Goal: Transaction & Acquisition: Book appointment/travel/reservation

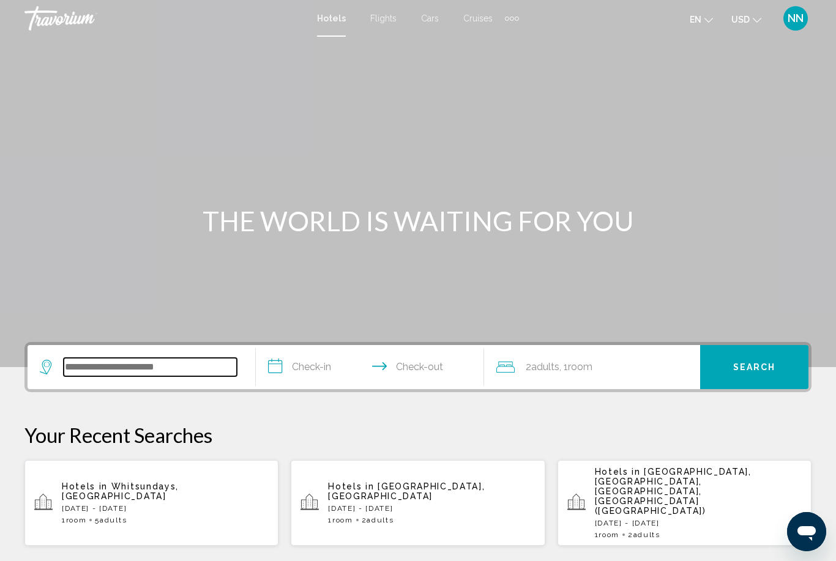
click at [121, 366] on input "Search widget" at bounding box center [150, 367] width 173 height 18
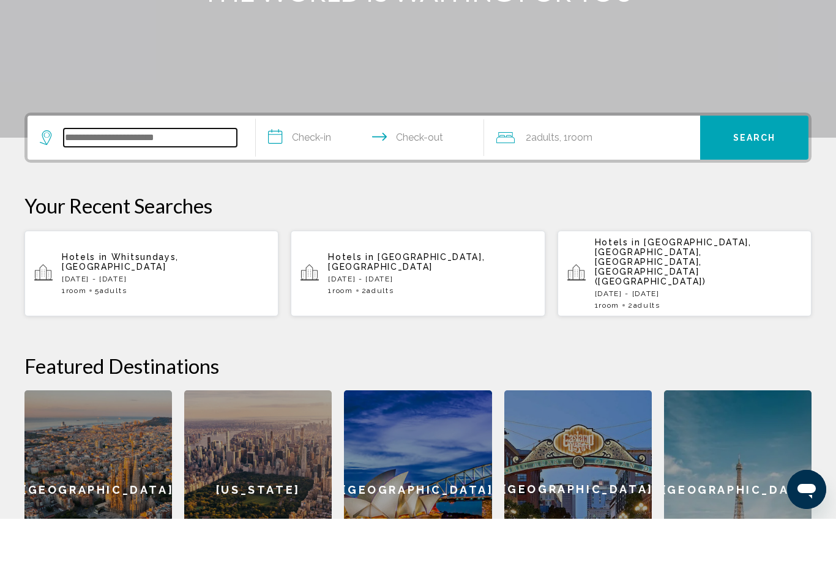
scroll to position [260, 0]
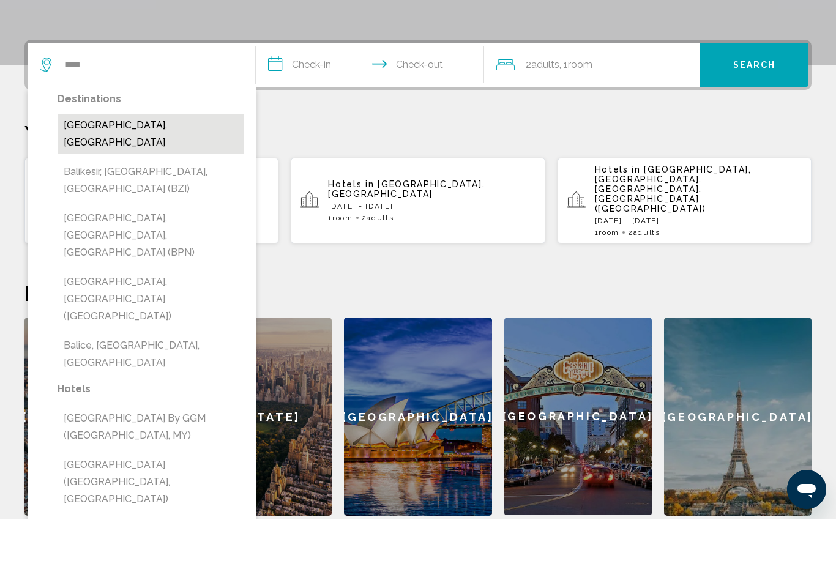
click at [111, 156] on button "[GEOGRAPHIC_DATA], [GEOGRAPHIC_DATA]" at bounding box center [151, 176] width 186 height 40
type input "**********"
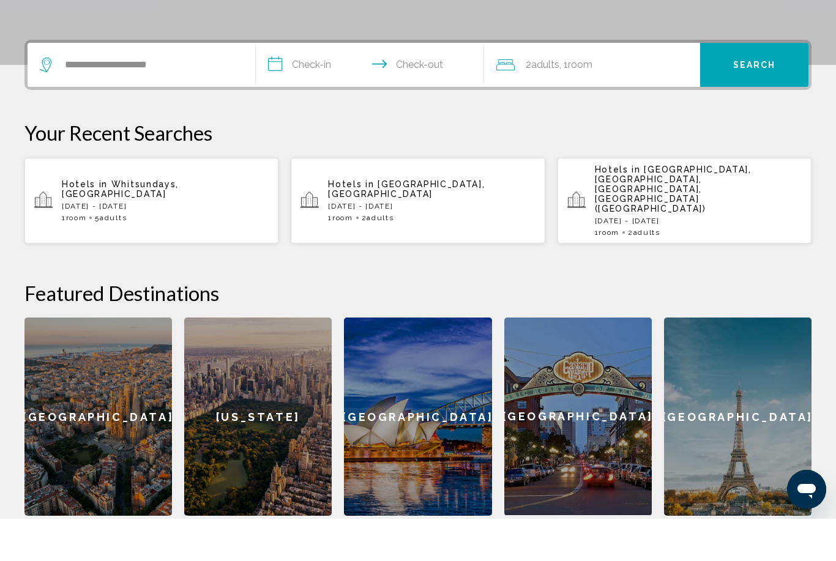
click at [290, 85] on input "**********" at bounding box center [372, 109] width 233 height 48
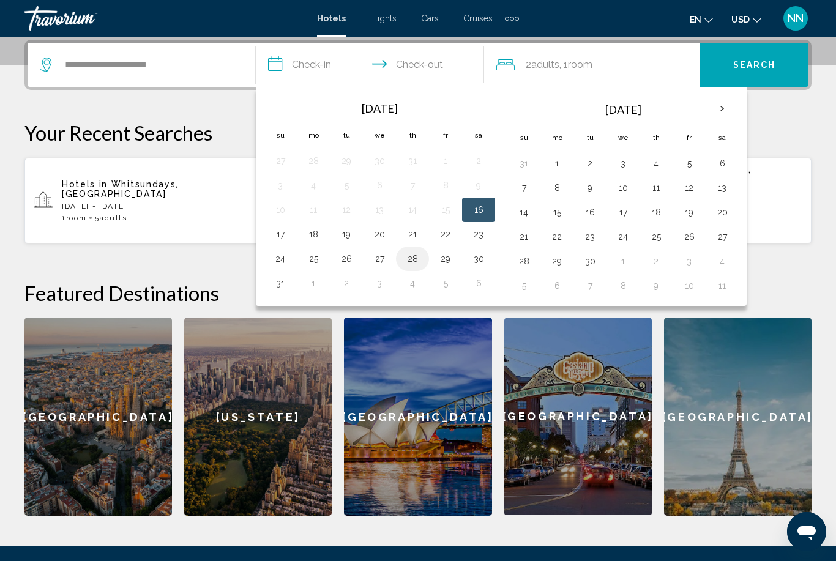
click at [413, 260] on button "28" at bounding box center [413, 258] width 20 height 17
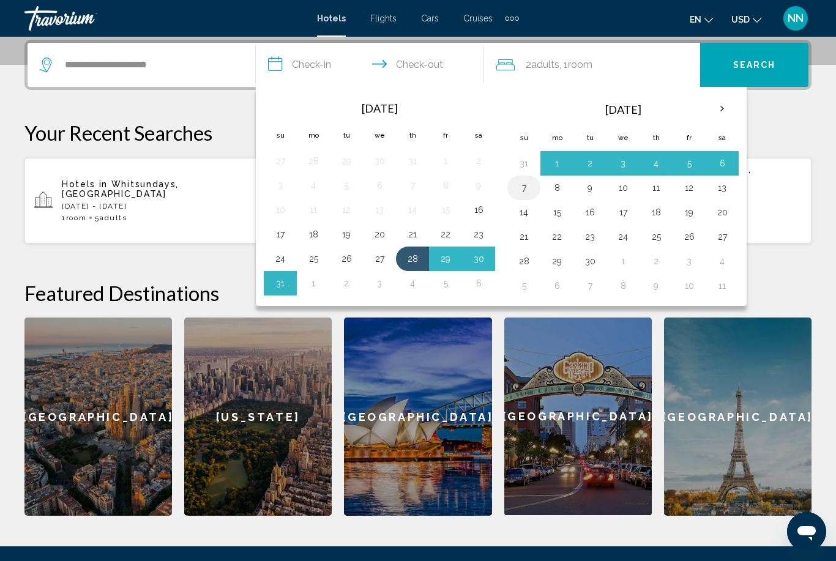
click at [523, 196] on td "7" at bounding box center [524, 188] width 33 height 24
click at [523, 191] on button "7" at bounding box center [524, 187] width 20 height 17
type input "**********"
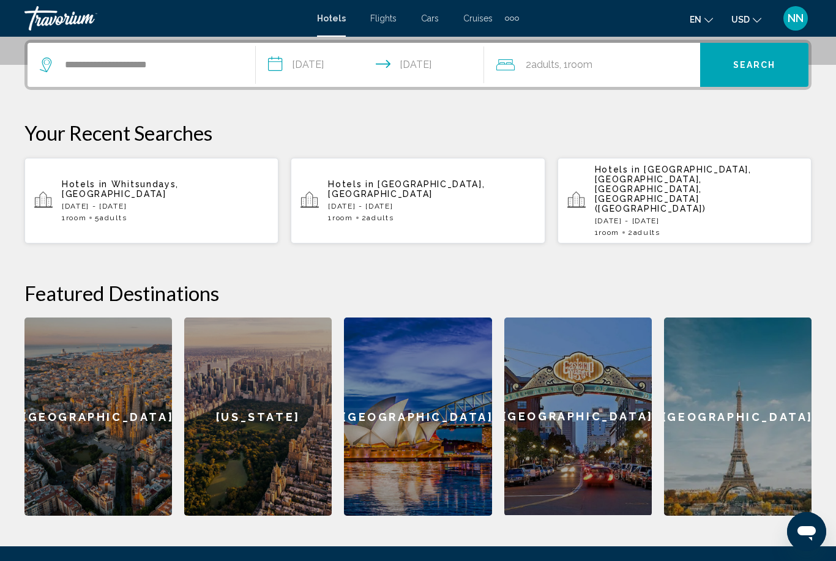
click at [582, 63] on span "Room" at bounding box center [580, 65] width 24 height 12
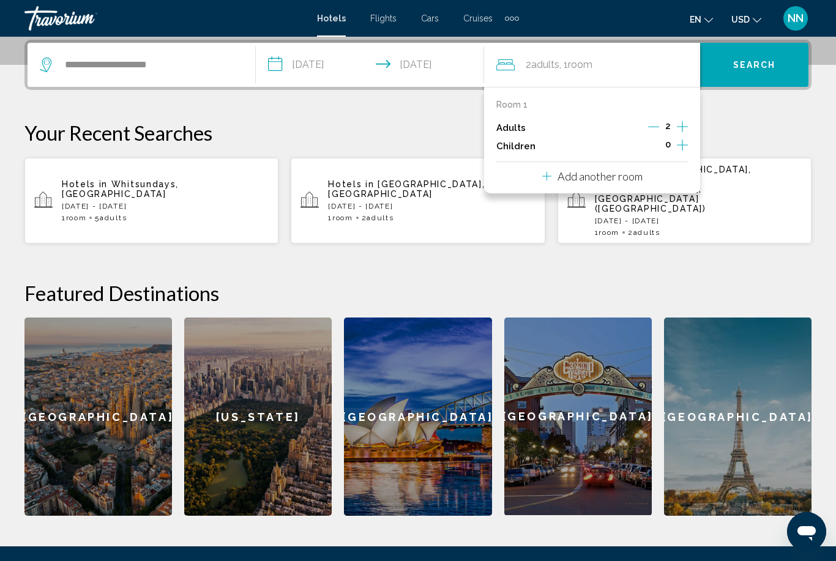
click at [687, 127] on icon "Increment adults" at bounding box center [682, 126] width 11 height 15
click at [719, 64] on button "Search" at bounding box center [754, 65] width 108 height 44
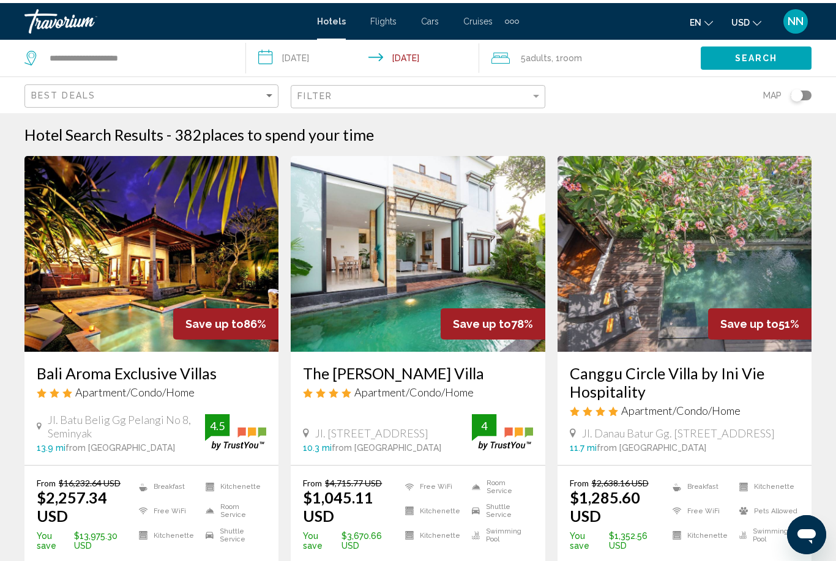
click at [194, 306] on img "Main content" at bounding box center [151, 251] width 254 height 196
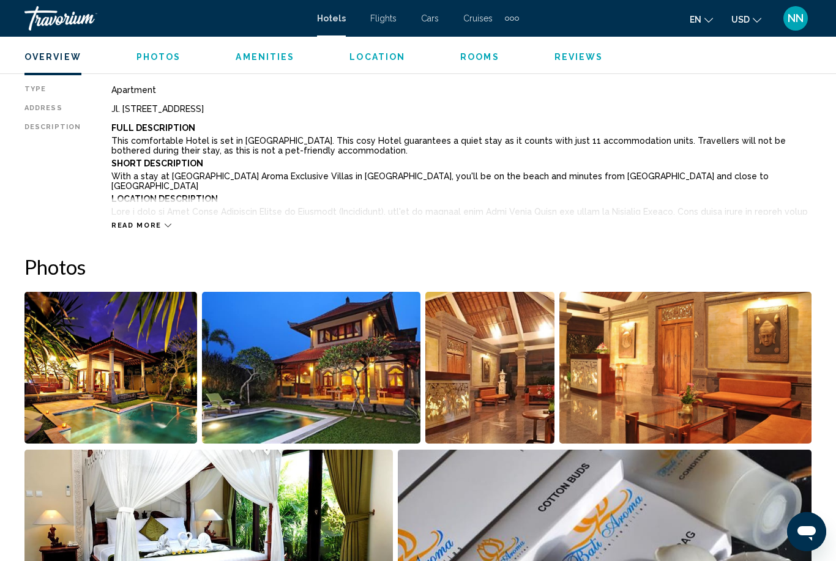
scroll to position [623, 0]
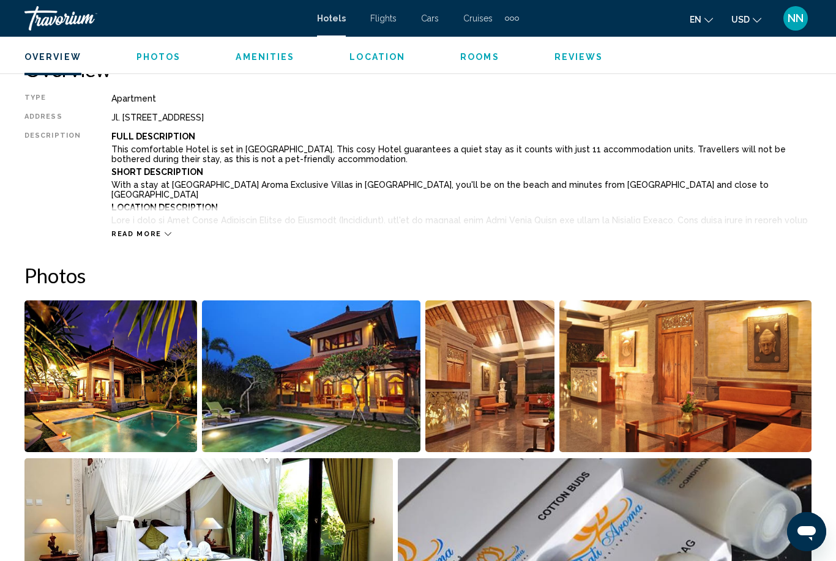
click at [144, 236] on span "Read more" at bounding box center [136, 234] width 50 height 8
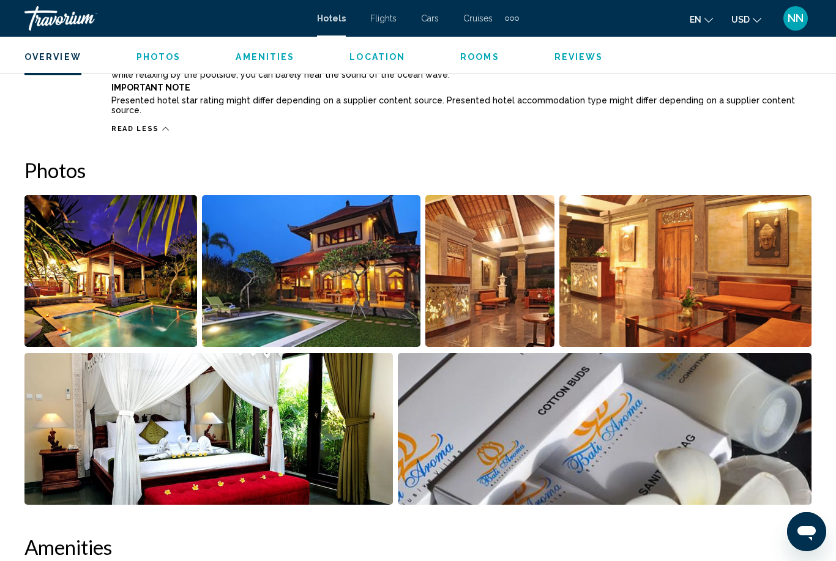
scroll to position [872, 0]
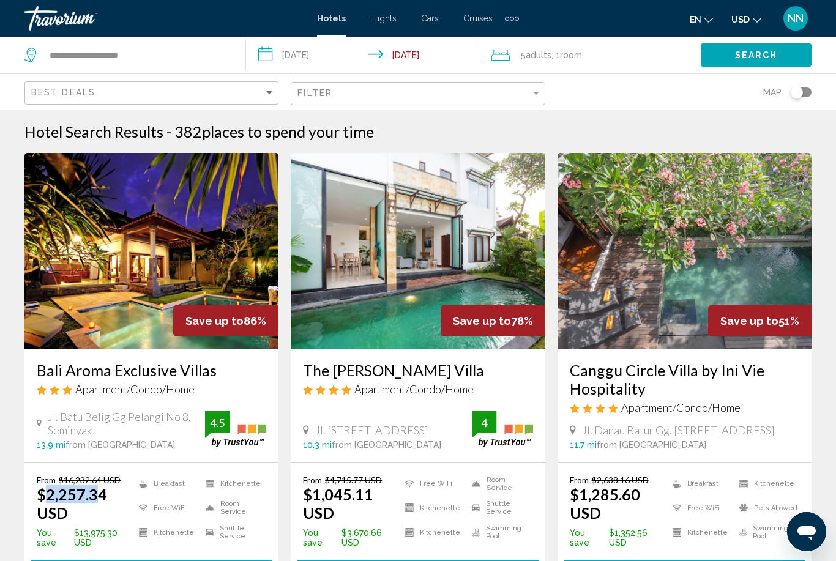
drag, startPoint x: 44, startPoint y: 501, endPoint x: 100, endPoint y: 502, distance: 56.3
click at [100, 503] on ins "$2,257.34 USD" at bounding box center [72, 503] width 70 height 37
drag, startPoint x: 66, startPoint y: 486, endPoint x: 129, endPoint y: 482, distance: 63.2
click at [129, 482] on p "From $16,232.64 USD" at bounding box center [85, 480] width 96 height 10
drag, startPoint x: 248, startPoint y: 321, endPoint x: 274, endPoint y: 321, distance: 26.3
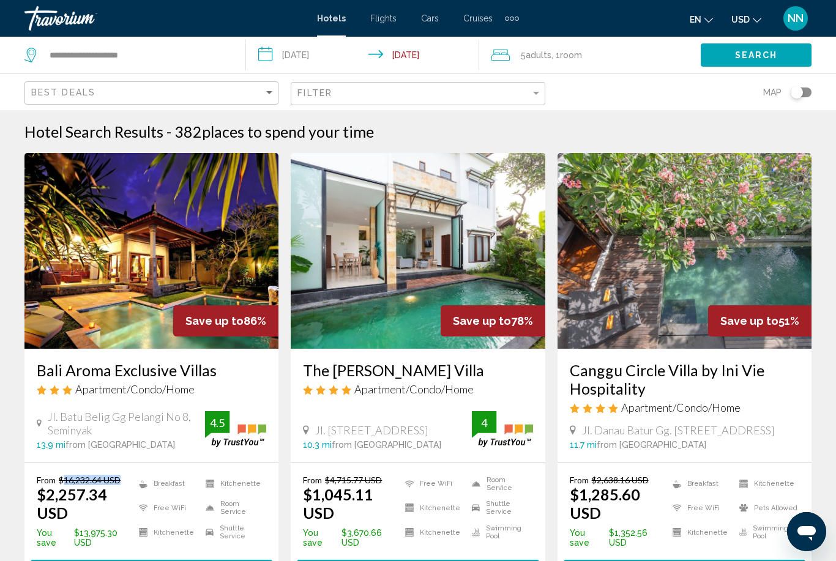
click at [274, 321] on div "Save up to 86%" at bounding box center [225, 320] width 105 height 31
click at [294, 354] on div "The [PERSON_NAME] Villa Apartment/Condo/Home Jl. [STREET_ADDRESS], [GEOGRAPHIC_…" at bounding box center [418, 405] width 254 height 113
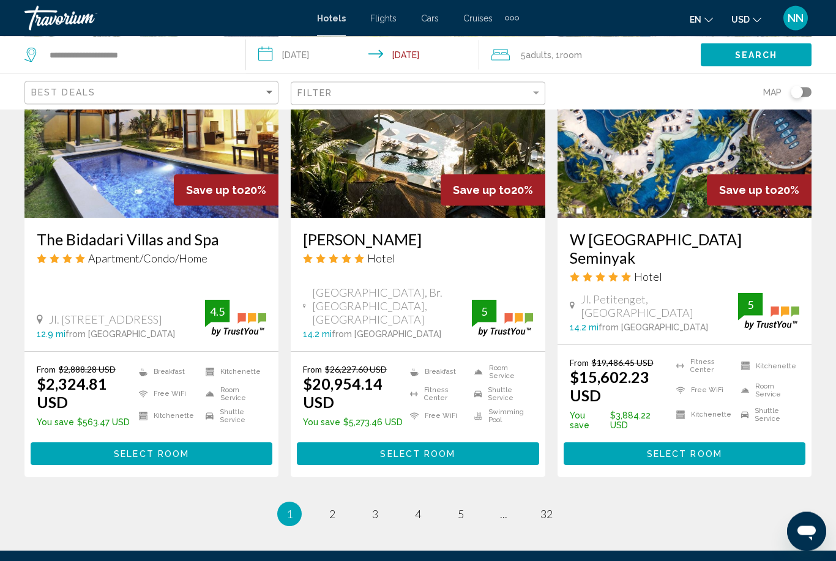
scroll to position [1606, 0]
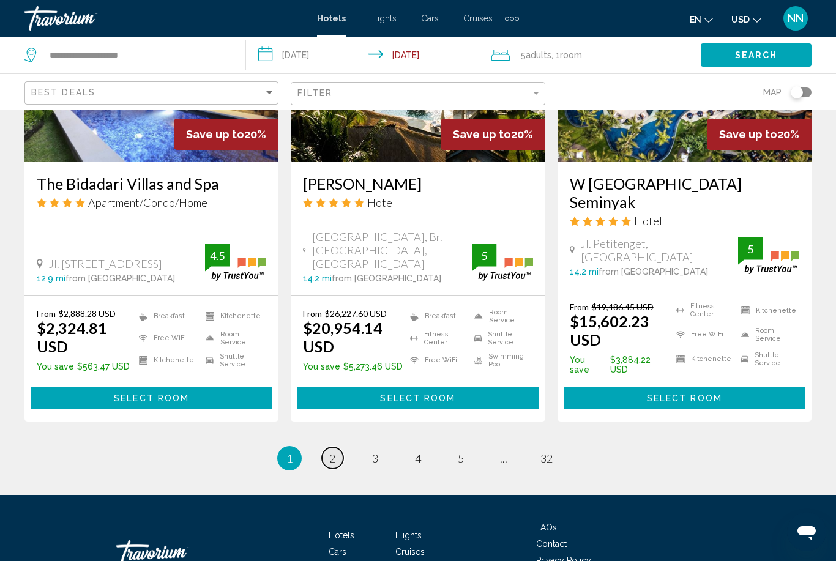
click at [328, 448] on link "page 2" at bounding box center [332, 458] width 21 height 21
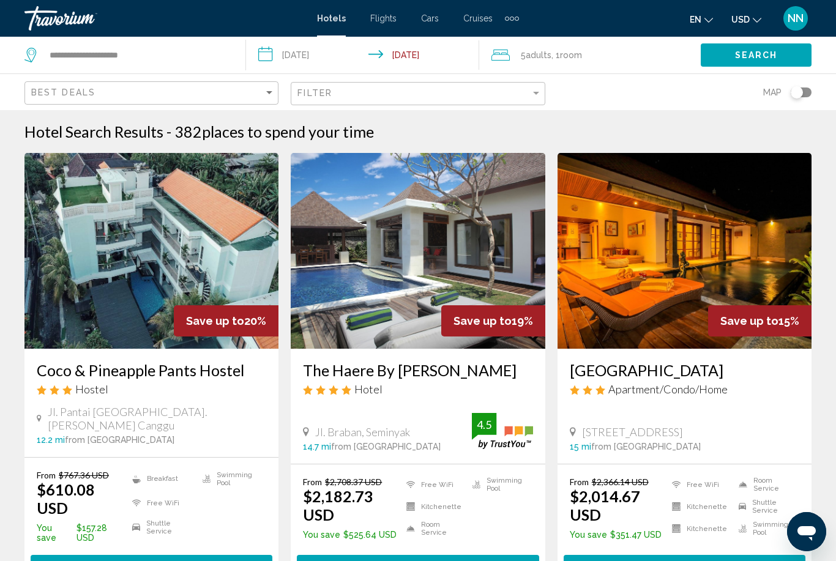
click at [797, 97] on div "Toggle map" at bounding box center [797, 92] width 12 height 12
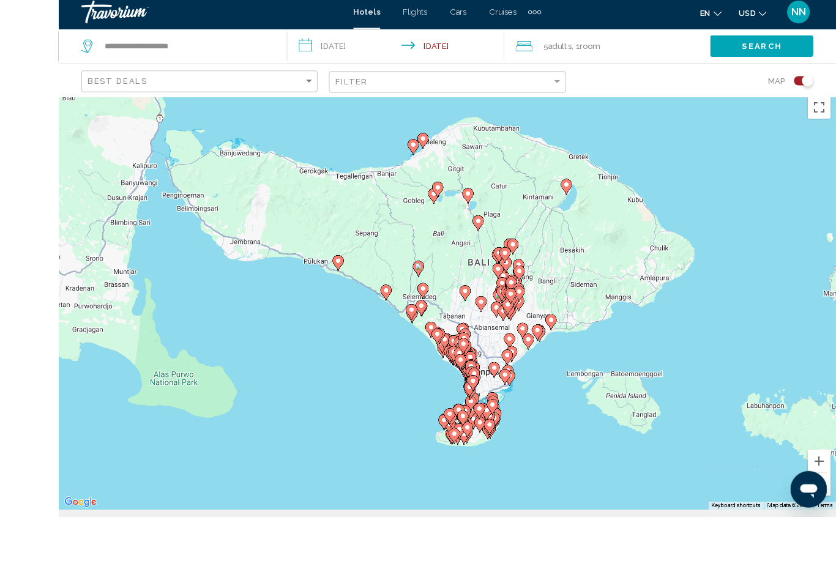
scroll to position [107, 0]
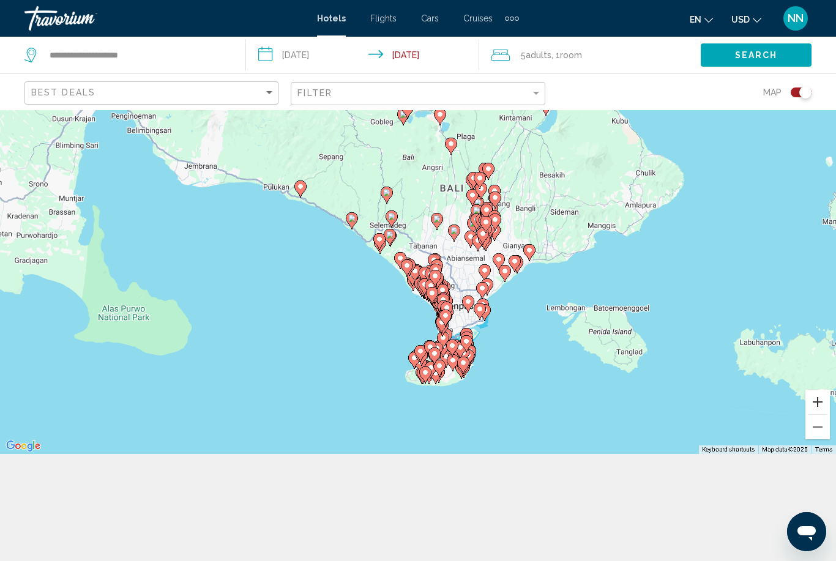
click at [816, 414] on button "Zoom in" at bounding box center [818, 402] width 24 height 24
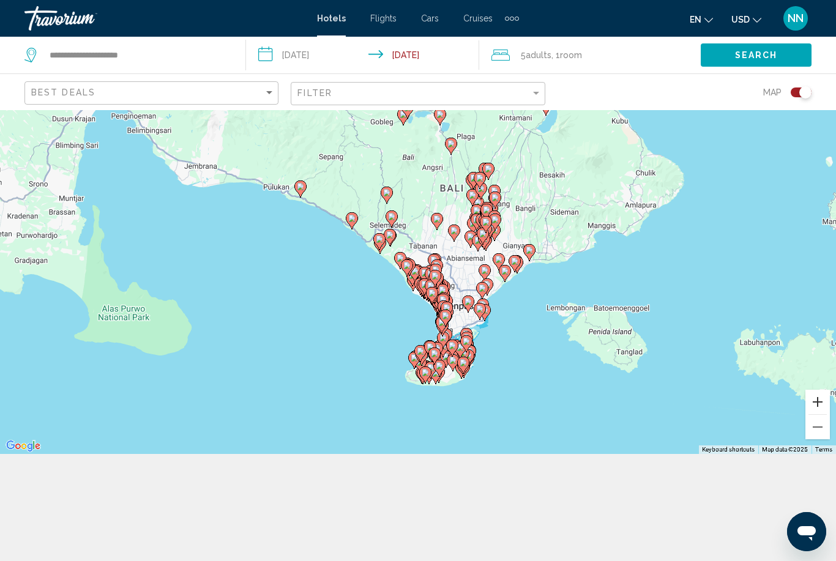
click at [816, 414] on button "Zoom in" at bounding box center [818, 402] width 24 height 24
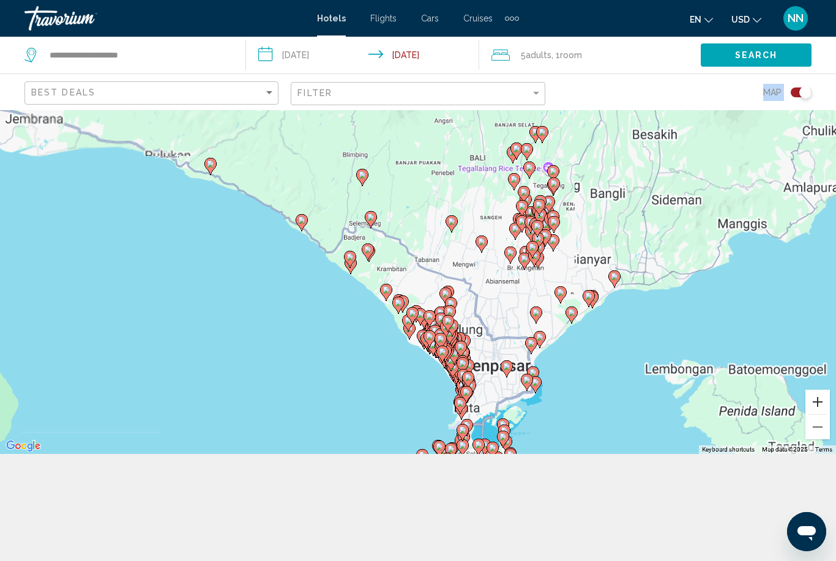
click at [816, 414] on button "Zoom in" at bounding box center [818, 402] width 24 height 24
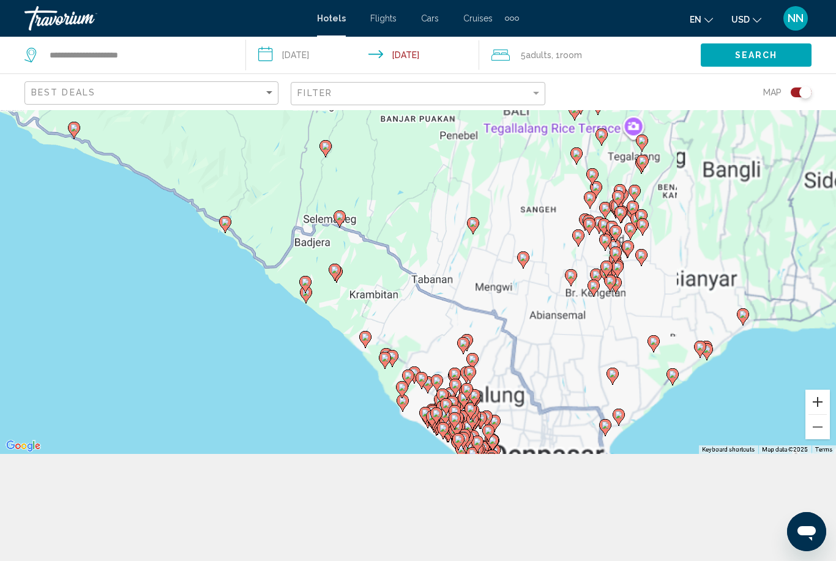
click at [816, 414] on button "Zoom in" at bounding box center [818, 402] width 24 height 24
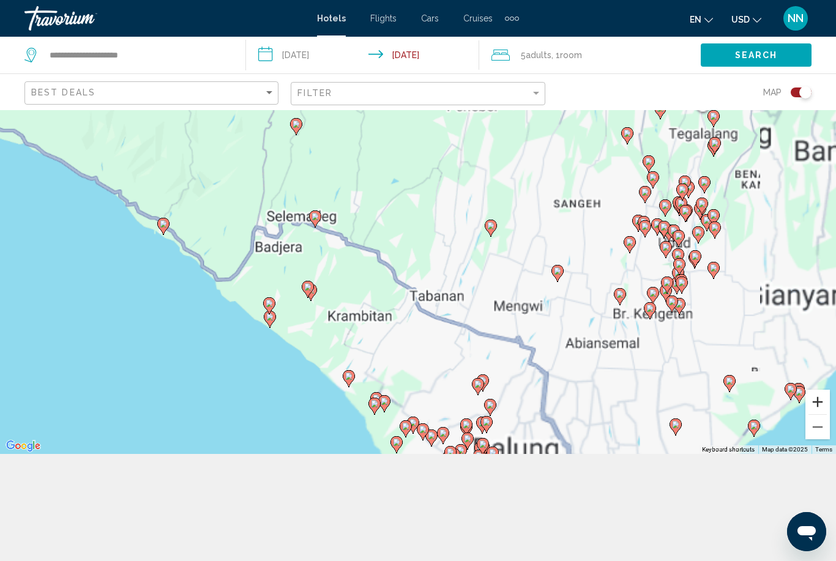
click at [816, 414] on button "Zoom in" at bounding box center [818, 402] width 24 height 24
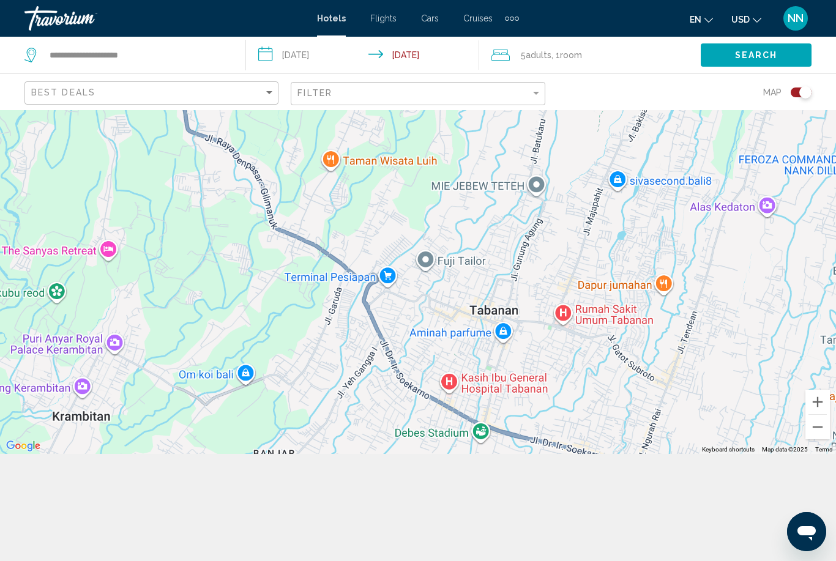
drag, startPoint x: 615, startPoint y: 386, endPoint x: 588, endPoint y: 101, distance: 285.9
click at [588, 101] on div "**********" at bounding box center [418, 283] width 836 height 561
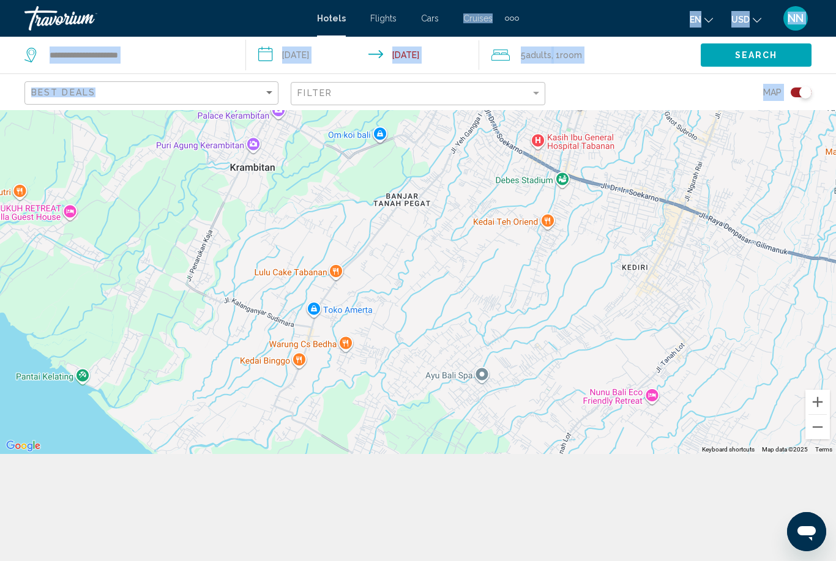
drag, startPoint x: 389, startPoint y: 357, endPoint x: 475, endPoint y: 3, distance: 364.1
click at [475, 3] on div "**********" at bounding box center [418, 173] width 836 height 561
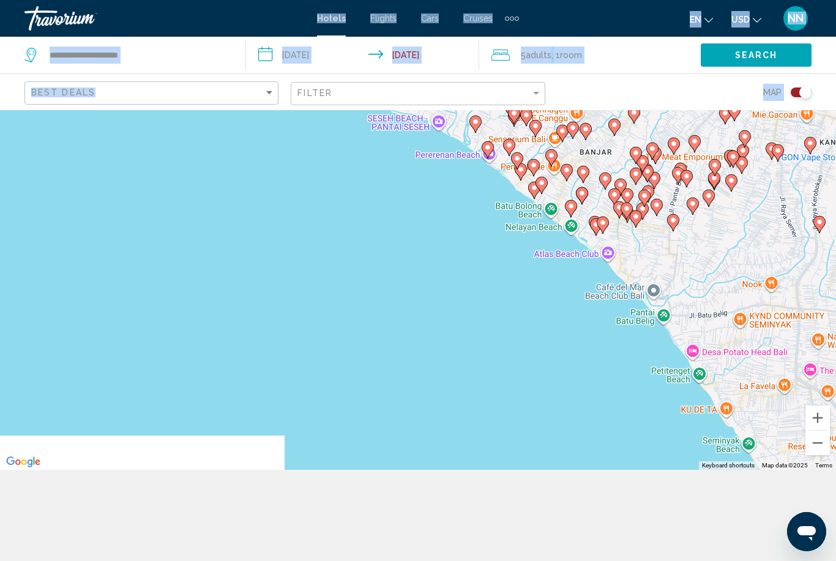
scroll to position [63, 0]
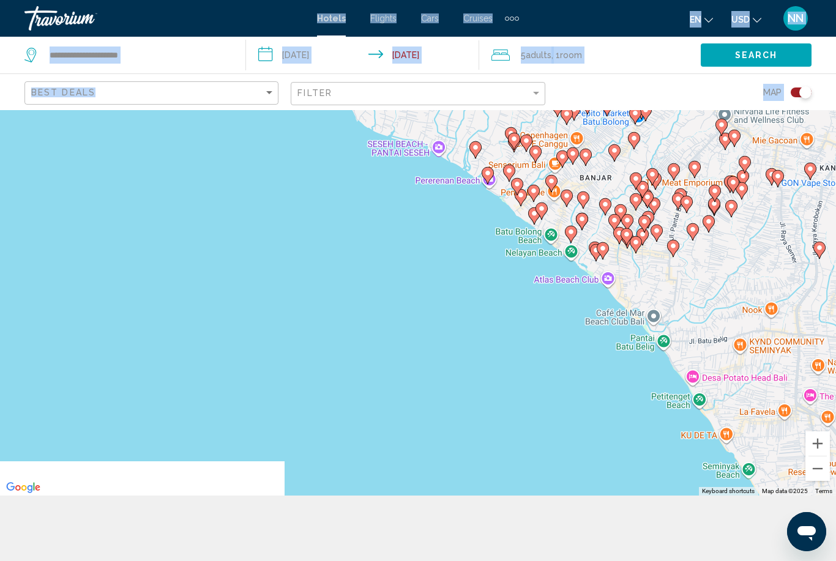
drag, startPoint x: 354, startPoint y: 413, endPoint x: 304, endPoint y: 7, distance: 408.3
click at [304, 17] on div "**********" at bounding box center [418, 215] width 836 height 561
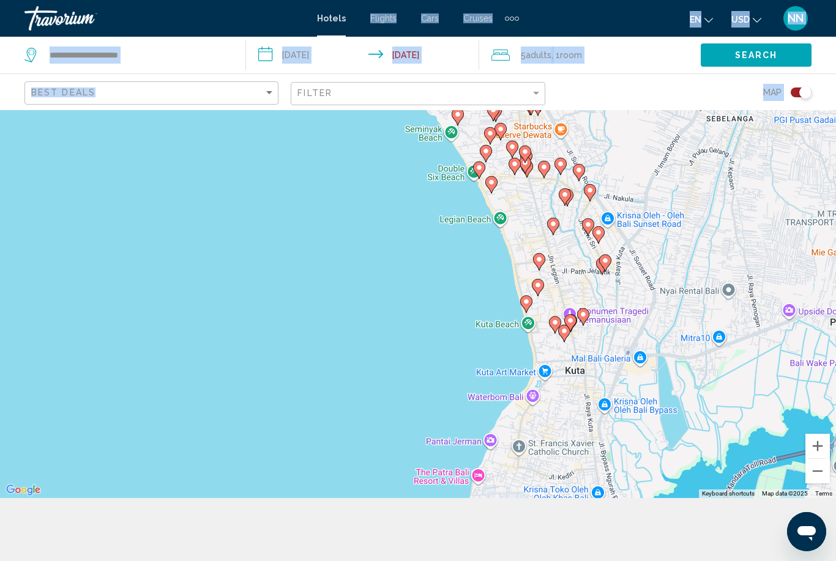
drag, startPoint x: 667, startPoint y: 440, endPoint x: 324, endPoint y: 17, distance: 544.5
click at [326, 23] on div "**********" at bounding box center [418, 217] width 836 height 561
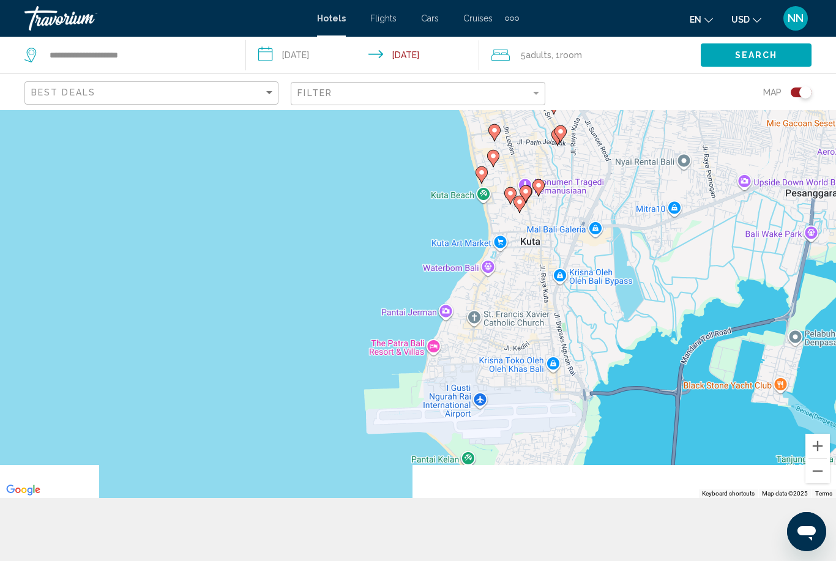
scroll to position [59, 0]
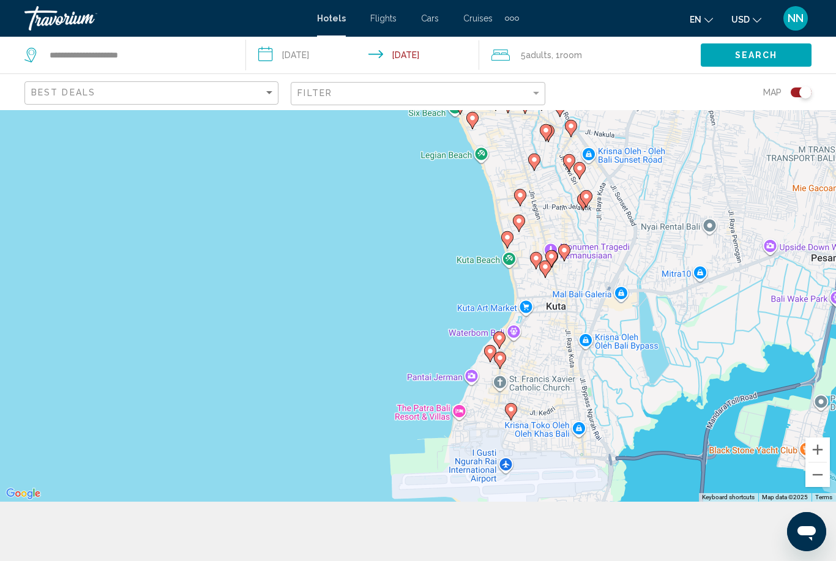
drag, startPoint x: 553, startPoint y: 240, endPoint x: 591, endPoint y: 342, distance: 108.3
click at [591, 342] on div "To activate drag with keyboard, press Alt + Enter. Once in keyboard drag state,…" at bounding box center [418, 276] width 836 height 451
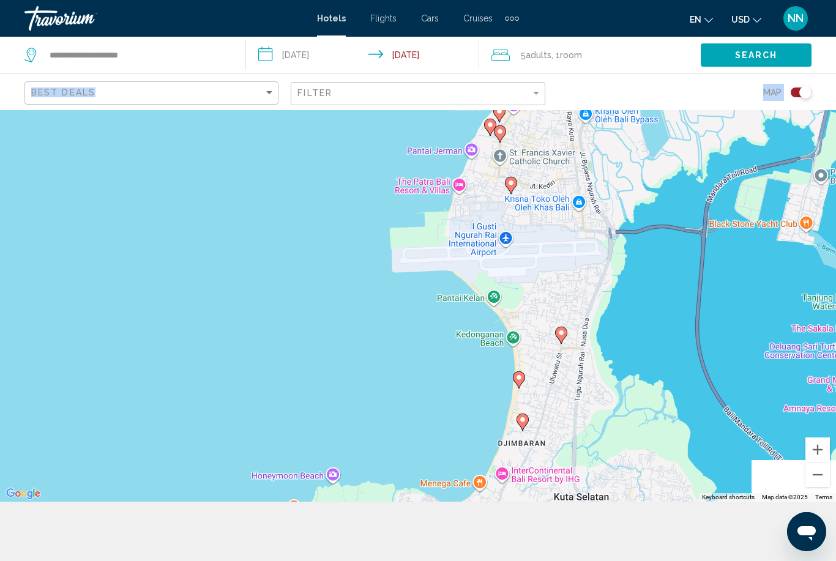
drag, startPoint x: 679, startPoint y: 400, endPoint x: 658, endPoint y: 69, distance: 331.8
click at [658, 69] on div "**********" at bounding box center [418, 331] width 836 height 561
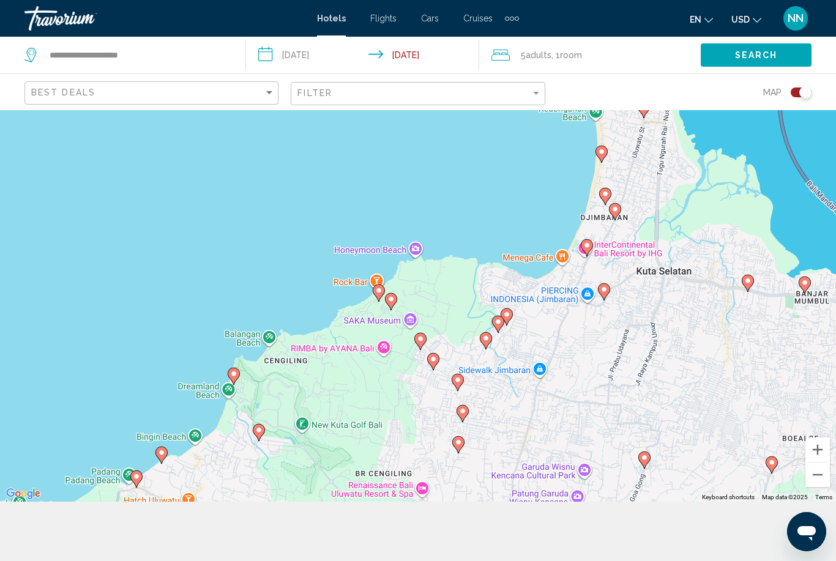
drag, startPoint x: 422, startPoint y: 346, endPoint x: 714, endPoint y: 114, distance: 373.3
click at [714, 114] on div "To activate drag with keyboard, press Alt + Enter. Once in keyboard drag state,…" at bounding box center [418, 276] width 836 height 451
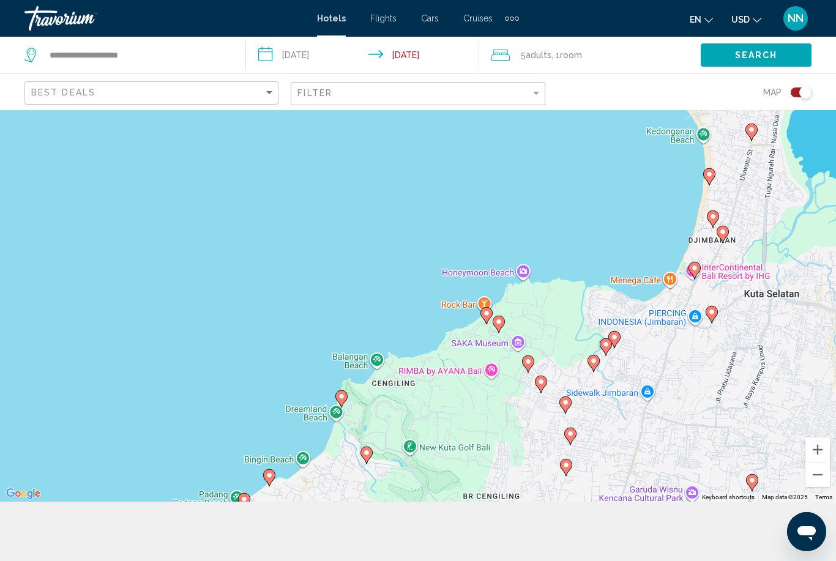
drag, startPoint x: 436, startPoint y: 364, endPoint x: 357, endPoint y: 506, distance: 162.8
click at [357, 502] on div "To activate drag with keyboard, press Alt + Enter. Once in keyboard drag state,…" at bounding box center [418, 276] width 836 height 451
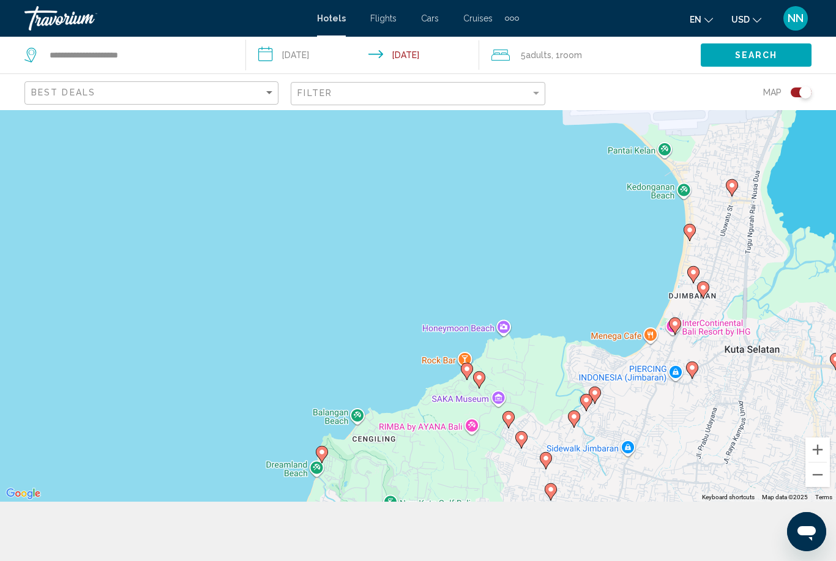
drag, startPoint x: 650, startPoint y: 220, endPoint x: 610, endPoint y: 349, distance: 134.4
click at [610, 349] on div "To activate drag with keyboard, press Alt + Enter. Once in keyboard drag state,…" at bounding box center [418, 276] width 836 height 451
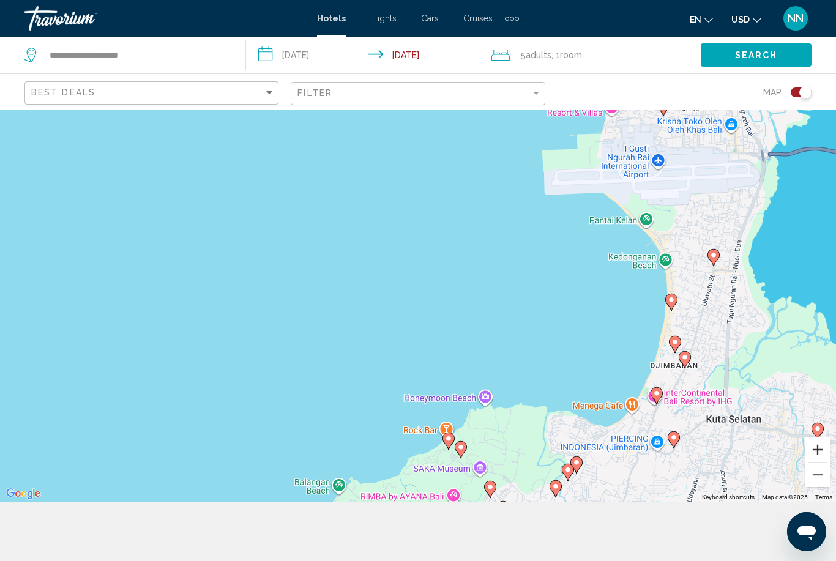
click at [820, 462] on button "Zoom in" at bounding box center [818, 450] width 24 height 24
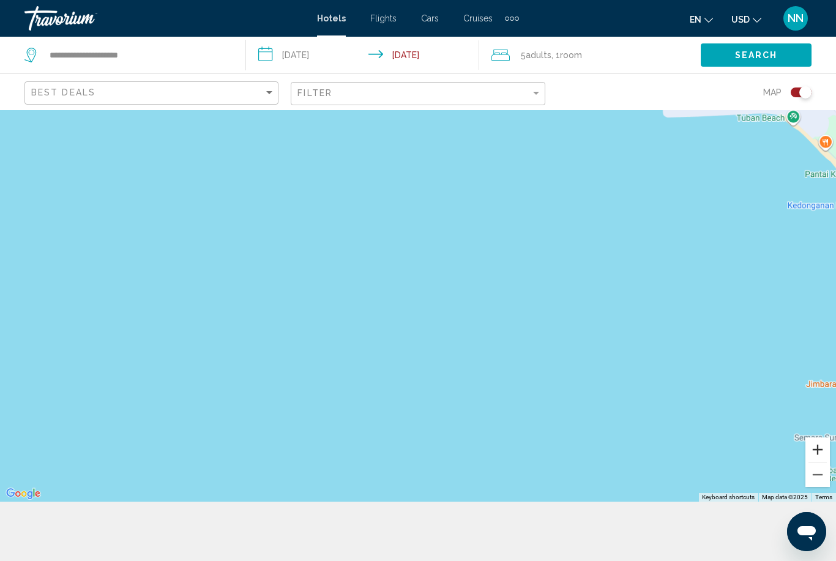
click at [820, 462] on button "Zoom in" at bounding box center [818, 450] width 24 height 24
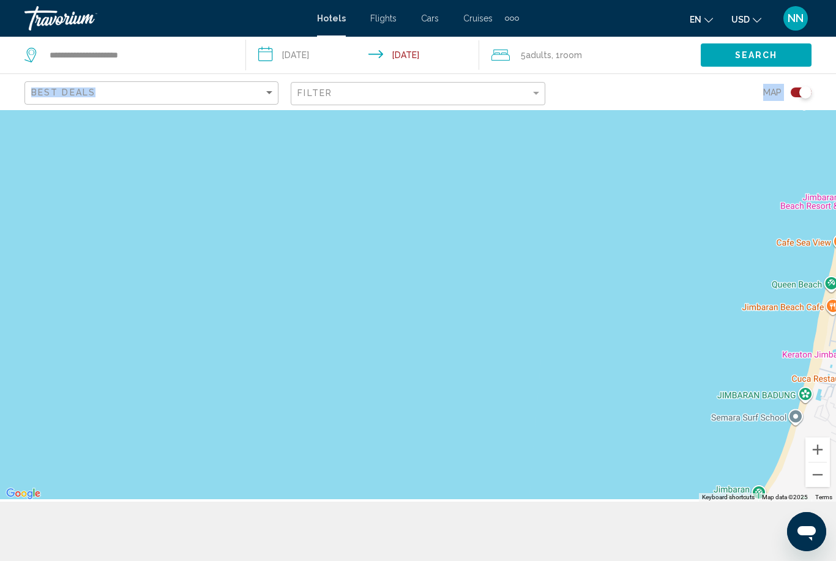
drag, startPoint x: 577, startPoint y: 318, endPoint x: 0, endPoint y: 51, distance: 636.0
click at [0, 58] on div "**********" at bounding box center [418, 331] width 836 height 561
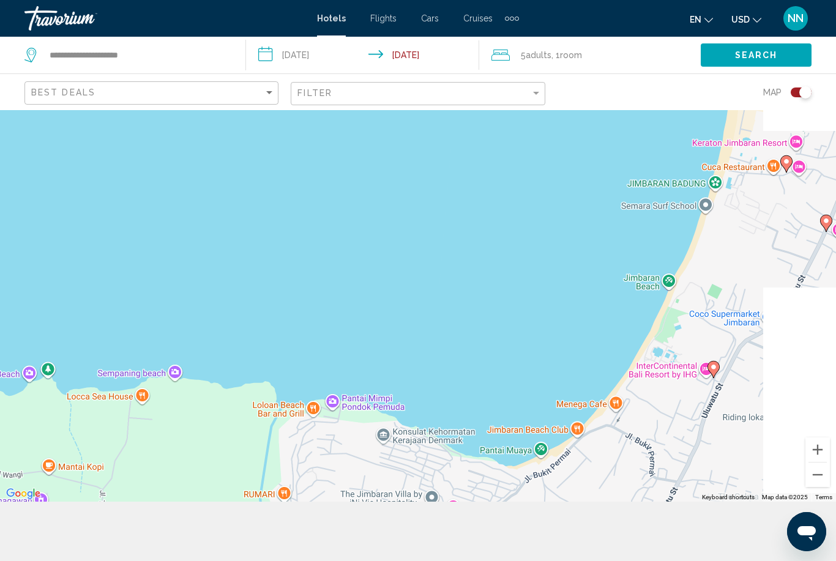
drag, startPoint x: 505, startPoint y: 304, endPoint x: 408, endPoint y: 251, distance: 110.1
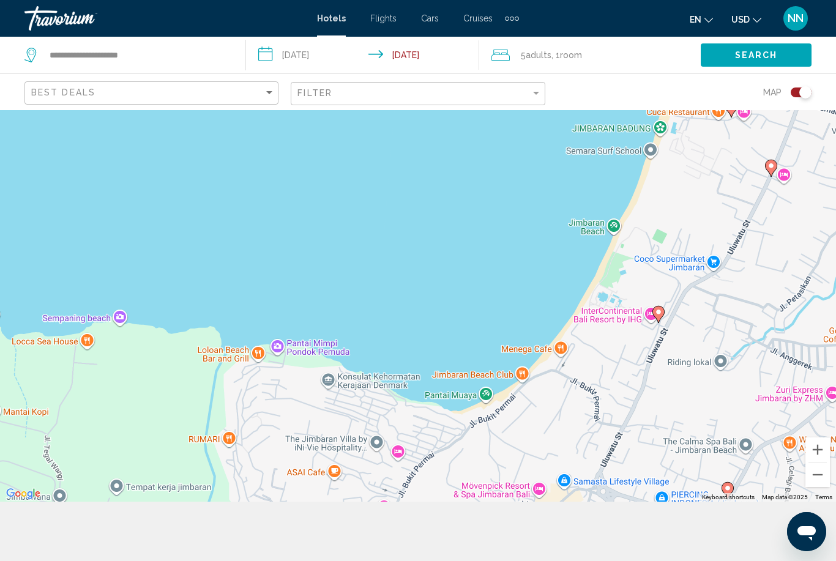
drag, startPoint x: 488, startPoint y: 345, endPoint x: 426, endPoint y: 286, distance: 85.3
click at [426, 286] on div "To activate drag with keyboard, press Alt + Enter. Once in keyboard drag state,…" at bounding box center [418, 276] width 836 height 451
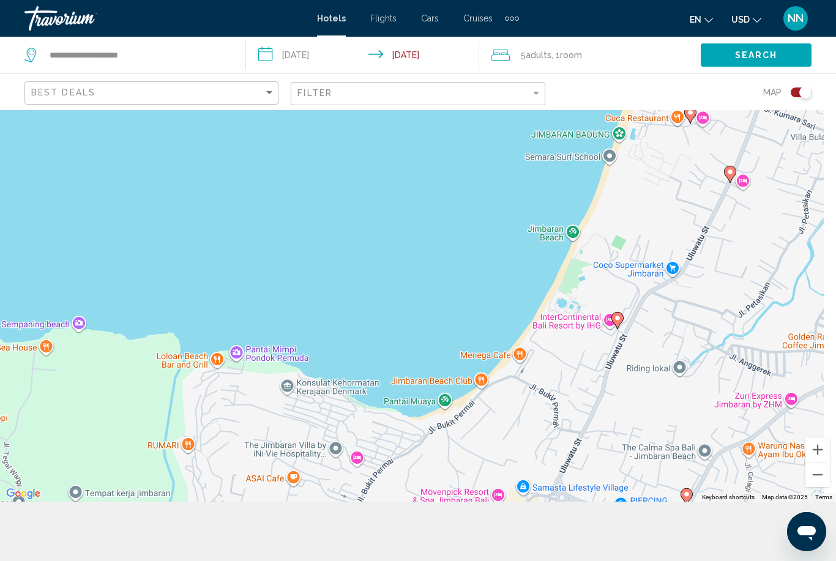
drag, startPoint x: 514, startPoint y: 356, endPoint x: 468, endPoint y: 362, distance: 46.4
click at [468, 362] on div "To activate drag with keyboard, press Alt + Enter. Once in keyboard drag state,…" at bounding box center [418, 276] width 836 height 451
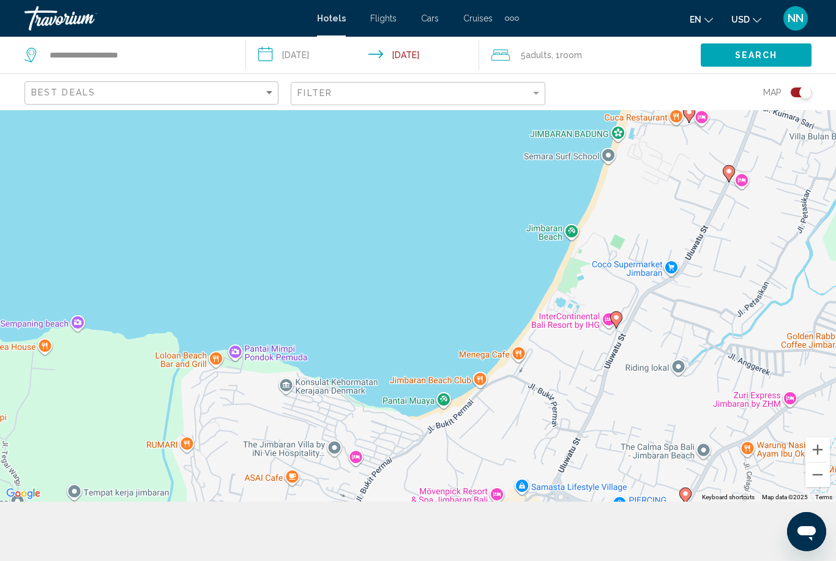
click at [617, 321] on image "Main content" at bounding box center [616, 317] width 7 height 7
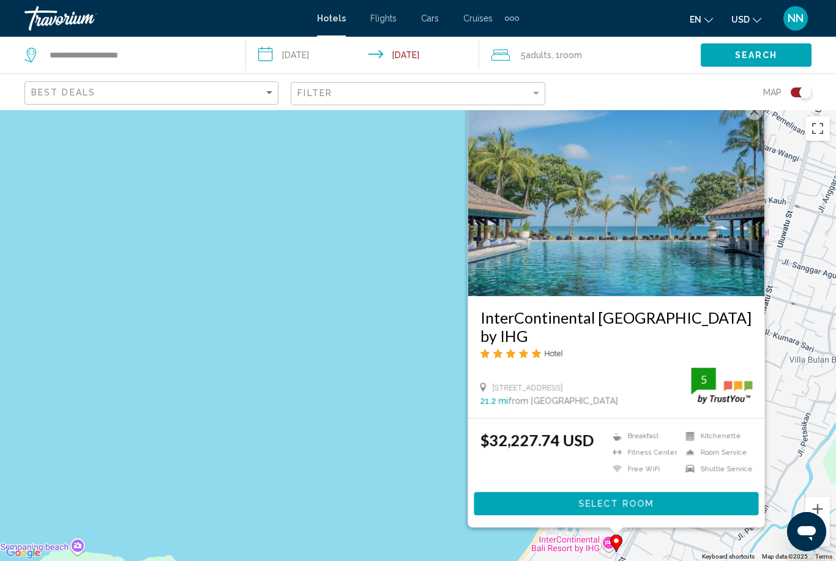
click at [836, 337] on div "To activate drag with keyboard, press Alt + Enter. Once in keyboard drag state,…" at bounding box center [418, 335] width 836 height 451
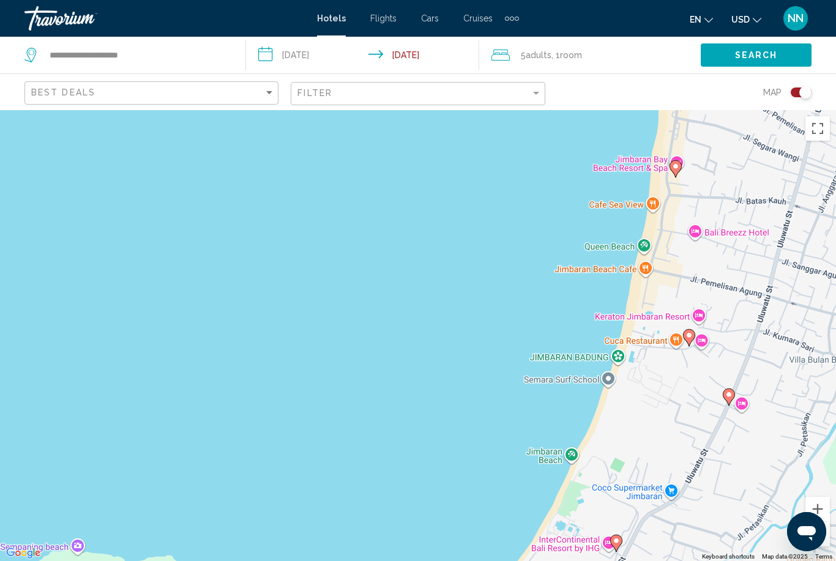
click at [689, 339] on image "Main content" at bounding box center [689, 335] width 7 height 7
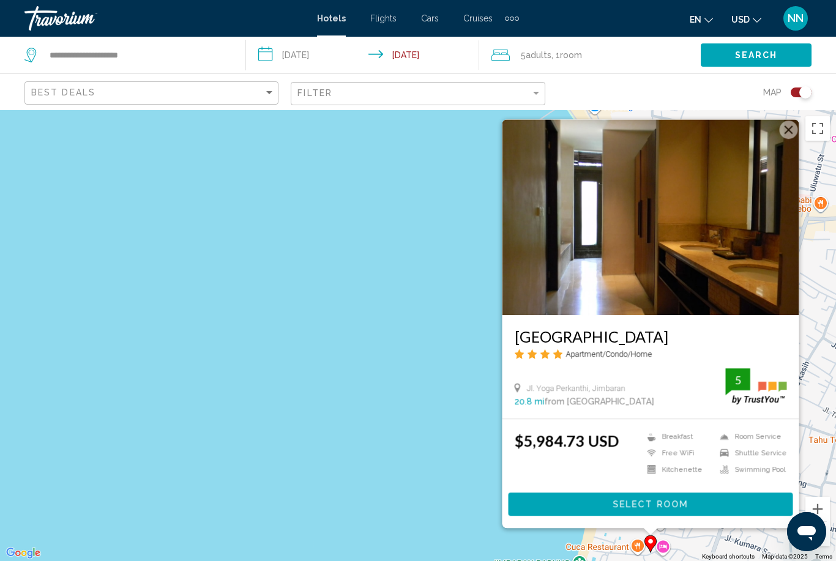
click at [678, 561] on html "**********" at bounding box center [418, 280] width 836 height 561
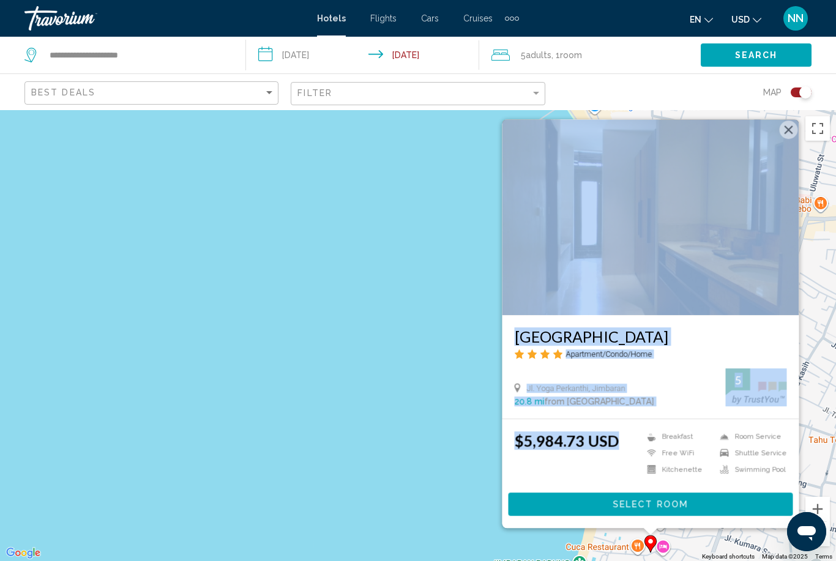
drag, startPoint x: 705, startPoint y: 559, endPoint x: 628, endPoint y: 501, distance: 96.1
click at [628, 501] on html "**********" at bounding box center [418, 280] width 836 height 561
click at [385, 534] on div "To activate drag with keyboard, press Alt + Enter. Once in keyboard drag state,…" at bounding box center [418, 335] width 836 height 451
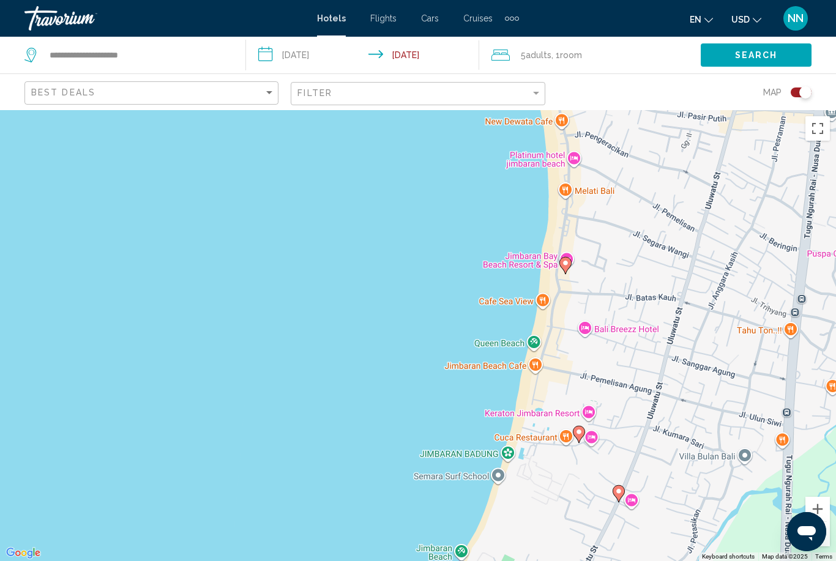
drag, startPoint x: 731, startPoint y: 446, endPoint x: 647, endPoint y: 306, distance: 163.4
click at [647, 306] on div "To activate drag with keyboard, press Alt + Enter. Once in keyboard drag state,…" at bounding box center [418, 335] width 836 height 451
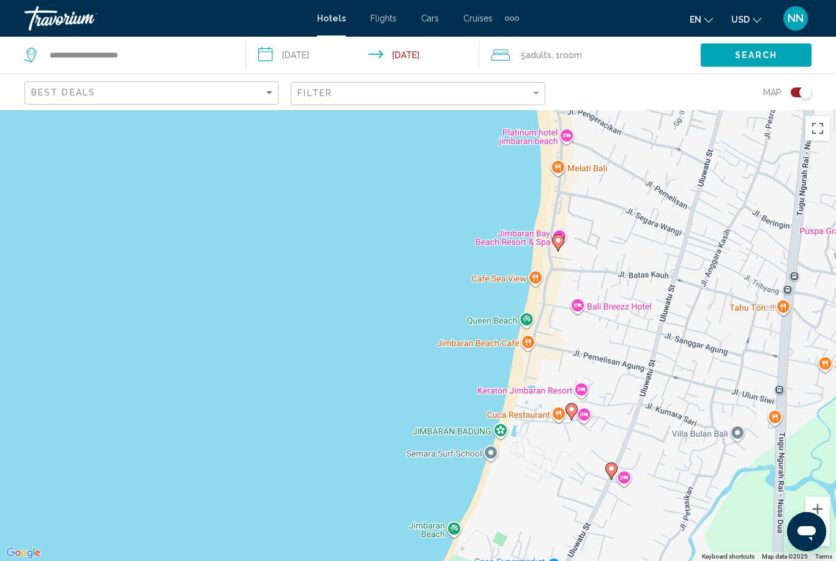
click at [608, 479] on icon "Main content" at bounding box center [611, 471] width 11 height 16
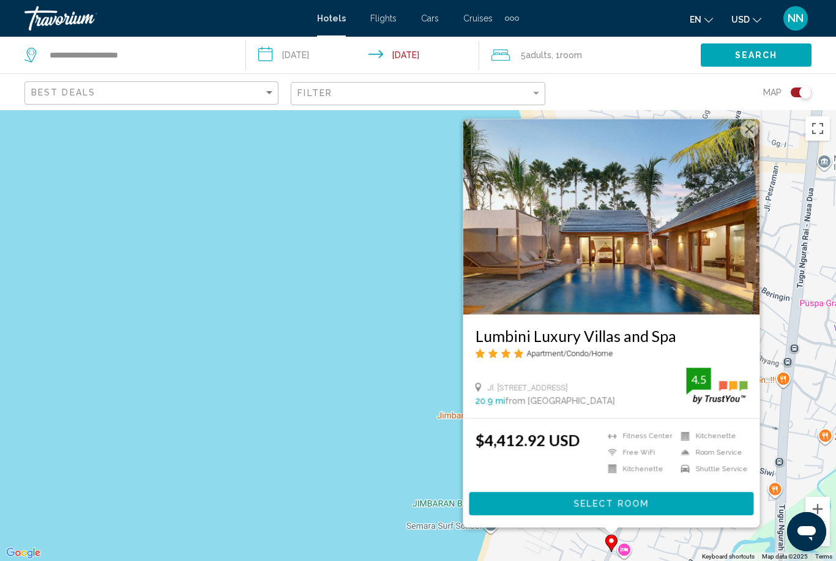
click at [429, 482] on div "To activate drag with keyboard, press Alt + Enter. Once in keyboard drag state,…" at bounding box center [418, 335] width 836 height 451
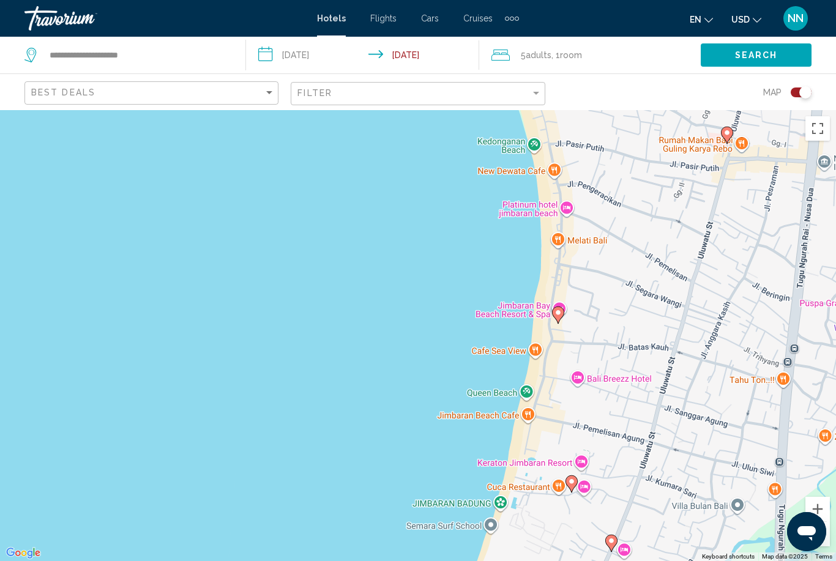
click at [557, 317] on image "Main content" at bounding box center [558, 312] width 7 height 7
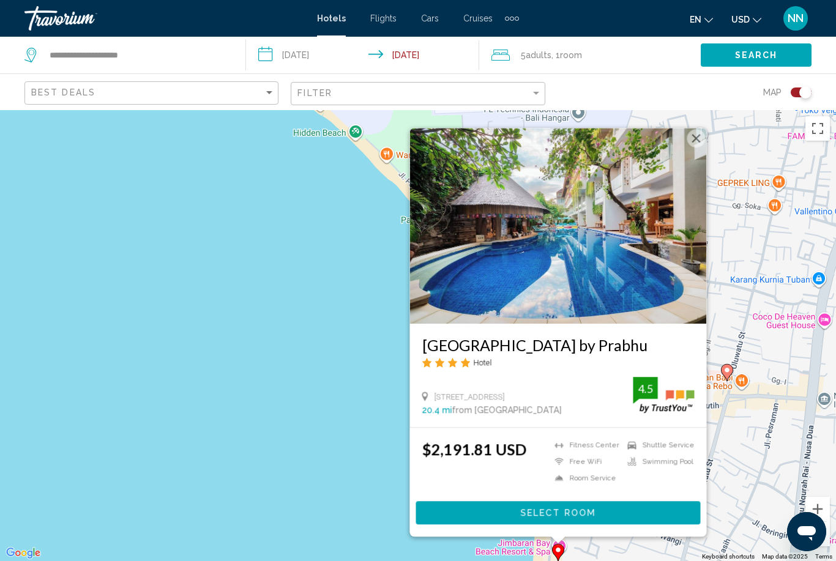
click at [743, 421] on div "To activate drag with keyboard, press Alt + Enter. Once in keyboard drag state,…" at bounding box center [418, 335] width 836 height 451
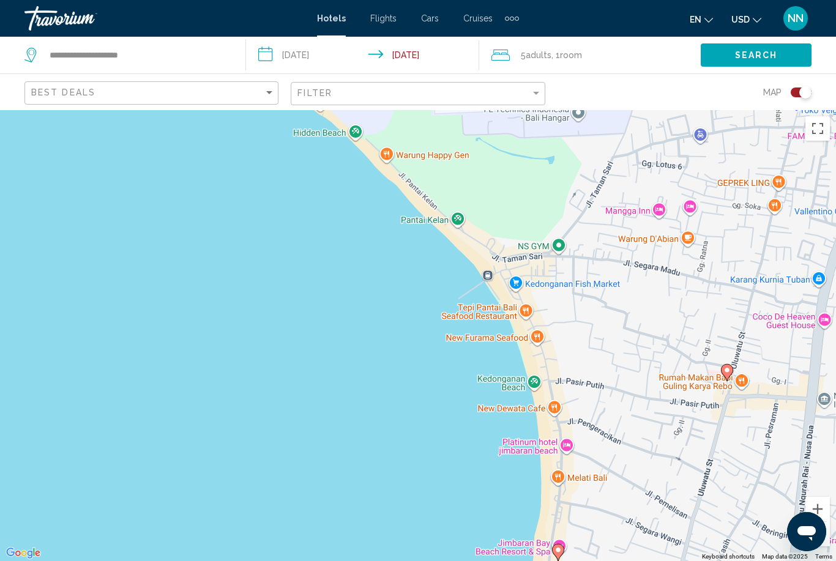
click at [802, 143] on div "To activate drag with keyboard, press Alt + Enter. Once in keyboard drag state,…" at bounding box center [418, 335] width 836 height 451
click at [803, 151] on div "To activate drag with keyboard, press Alt + Enter. Once in keyboard drag state,…" at bounding box center [418, 335] width 836 height 451
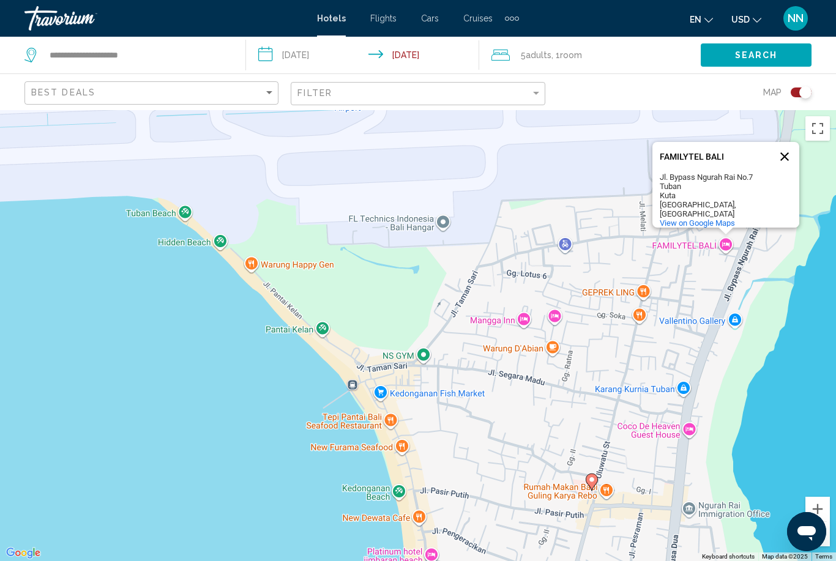
click at [796, 152] on button "Close" at bounding box center [784, 156] width 29 height 29
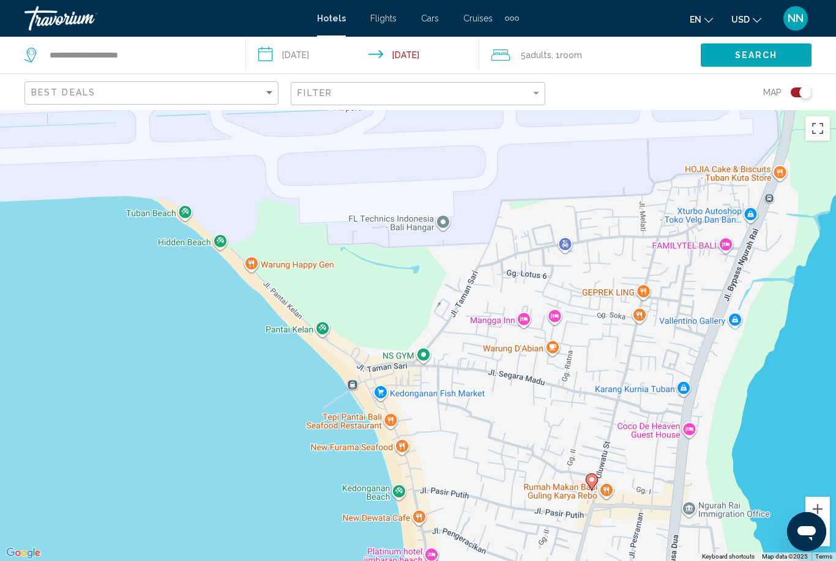
click at [803, 154] on div "To activate drag with keyboard, press Alt + Enter. Once in keyboard drag state,…" at bounding box center [418, 335] width 836 height 451
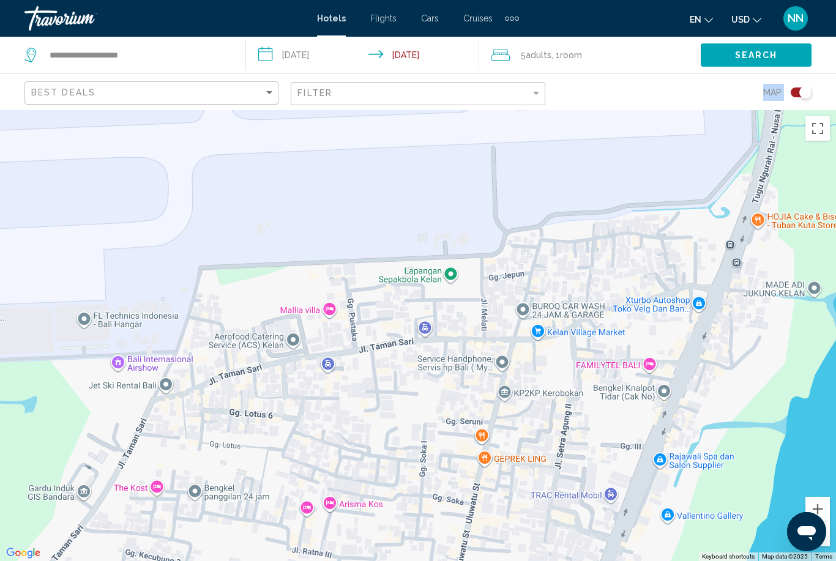
click at [597, 134] on div "Main content" at bounding box center [418, 335] width 836 height 451
click at [556, 118] on div "Main content" at bounding box center [418, 335] width 836 height 451
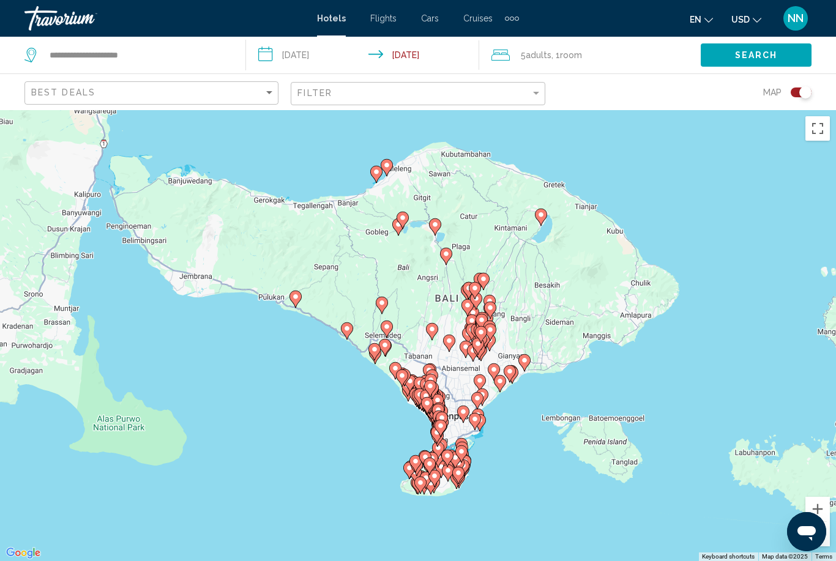
click at [800, 157] on div "To activate drag with keyboard, press Alt + Enter. Once in keyboard drag state,…" at bounding box center [418, 335] width 836 height 451
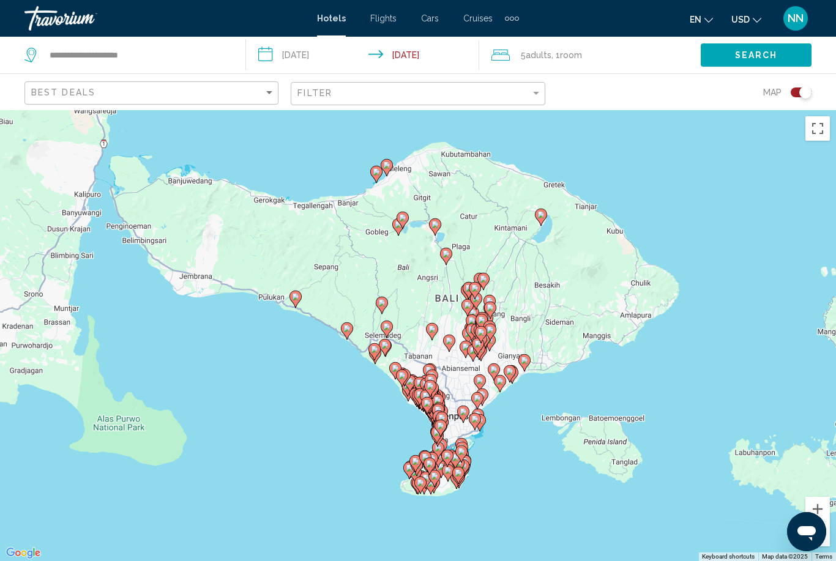
click at [800, 157] on div "To activate drag with keyboard, press Alt + Enter. Once in keyboard drag state,…" at bounding box center [418, 335] width 836 height 451
click at [806, 148] on div "To activate drag with keyboard, press Alt + Enter. Once in keyboard drag state,…" at bounding box center [418, 335] width 836 height 451
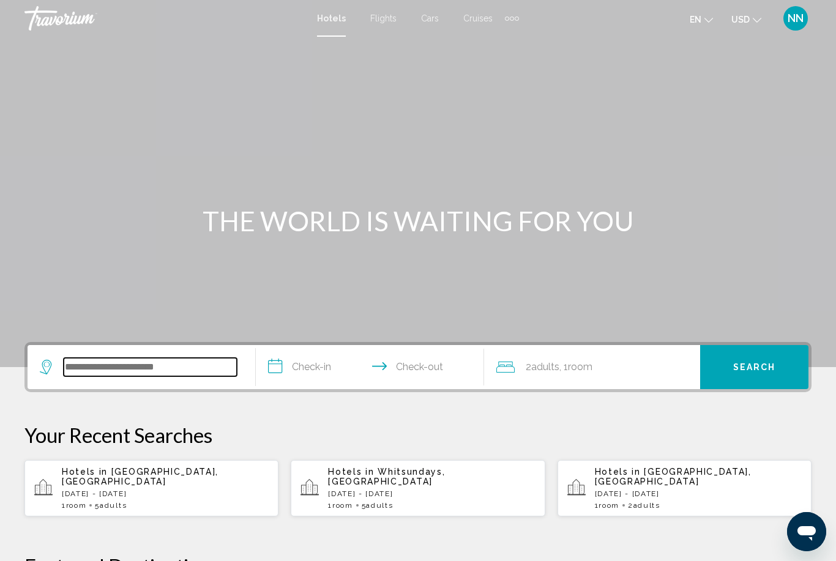
click at [144, 366] on input "Search widget" at bounding box center [150, 367] width 173 height 18
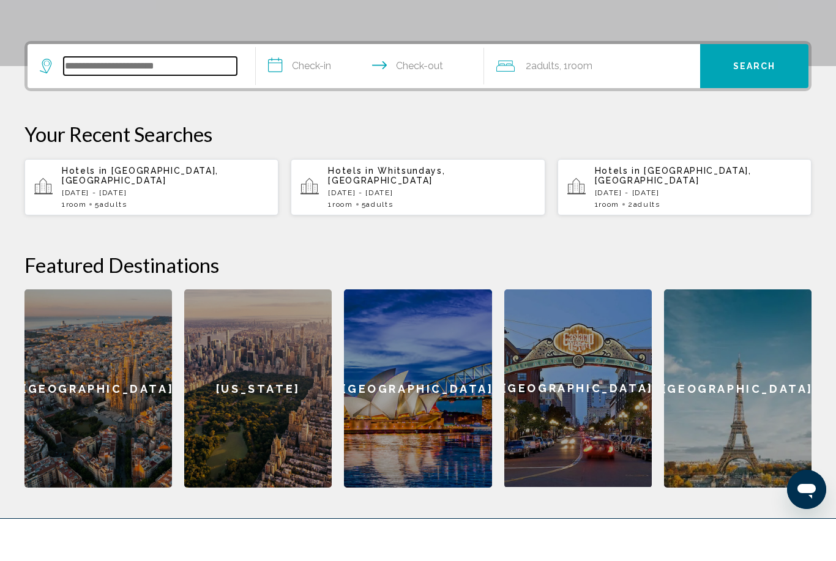
scroll to position [260, 0]
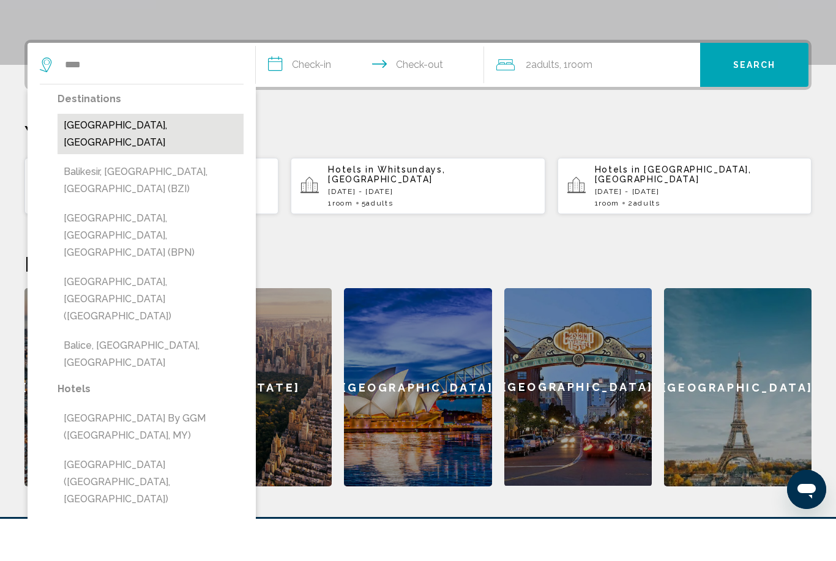
click at [114, 156] on button "[GEOGRAPHIC_DATA], [GEOGRAPHIC_DATA]" at bounding box center [151, 176] width 186 height 40
type input "**********"
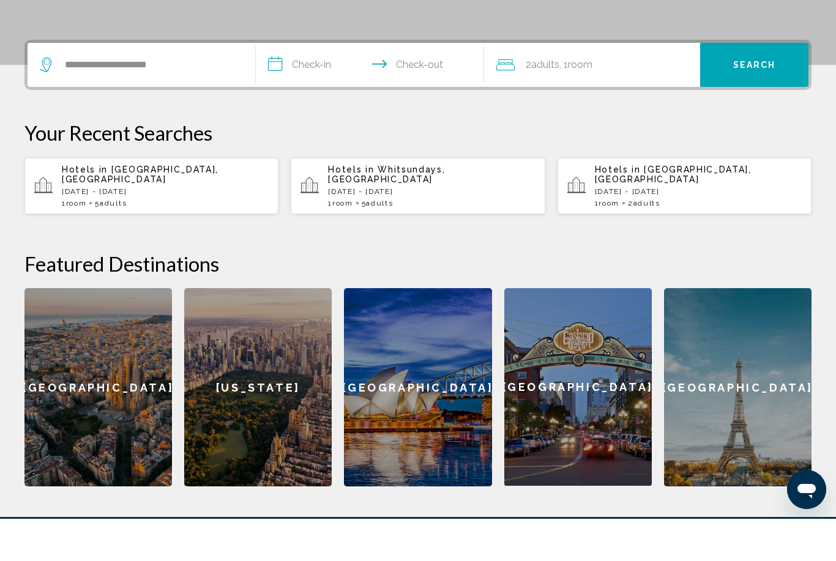
click at [306, 85] on input "**********" at bounding box center [372, 109] width 233 height 48
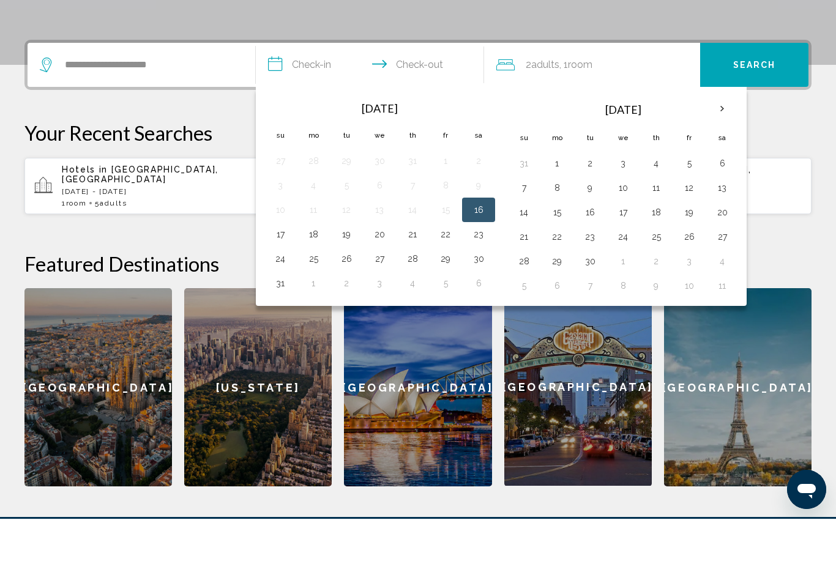
scroll to position [302, 0]
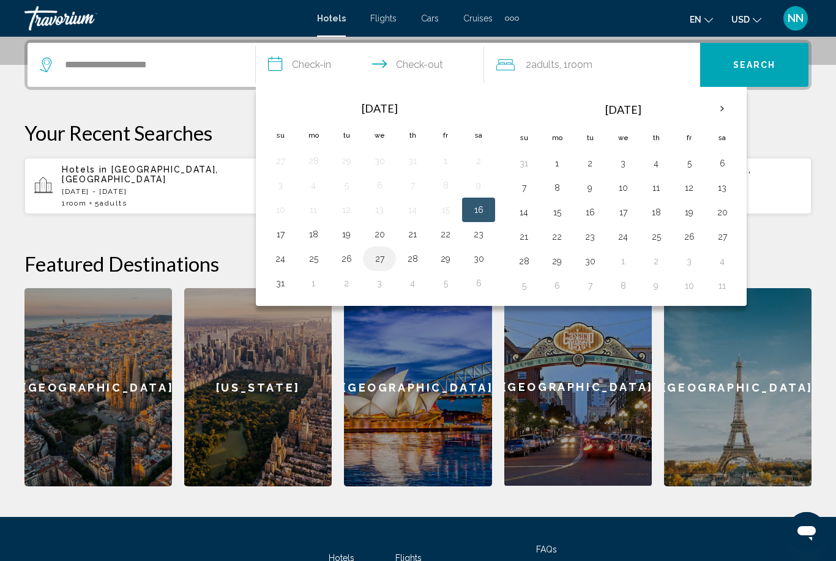
click at [378, 258] on button "27" at bounding box center [380, 258] width 20 height 17
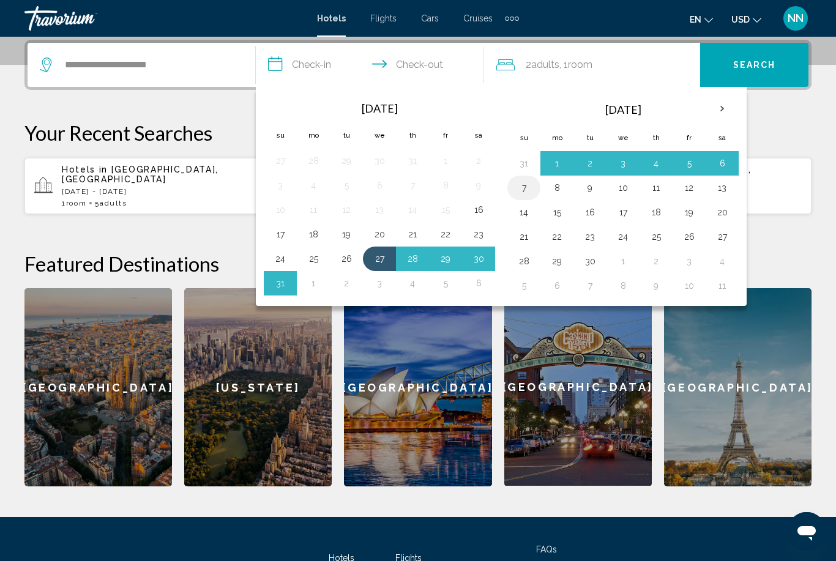
click at [530, 185] on button "7" at bounding box center [524, 187] width 20 height 17
type input "**********"
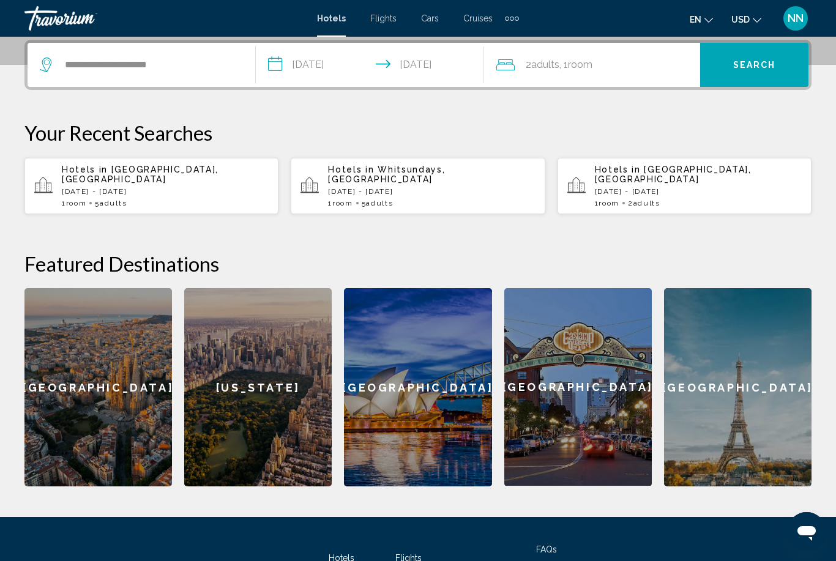
click at [553, 62] on span "Adults" at bounding box center [545, 65] width 28 height 12
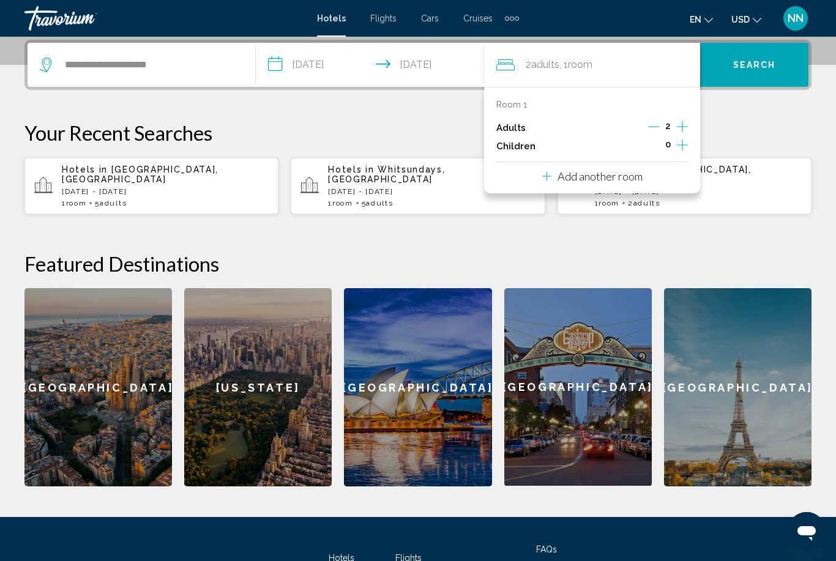
click at [684, 122] on icon "Increment adults" at bounding box center [682, 126] width 11 height 15
click at [741, 77] on button "Search" at bounding box center [754, 65] width 108 height 44
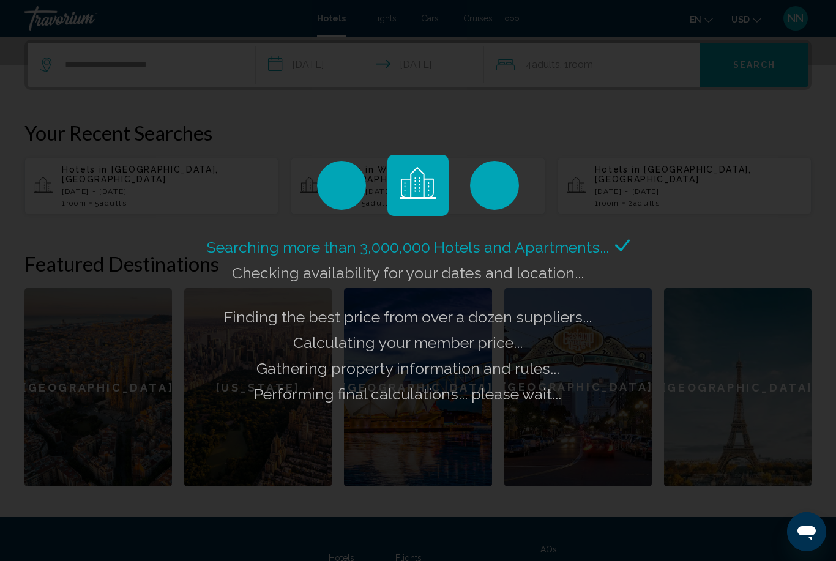
click at [834, 460] on div "Searching more than 3,000,000 Hotels and Apartments... Checking availability fo…" at bounding box center [418, 280] width 836 height 561
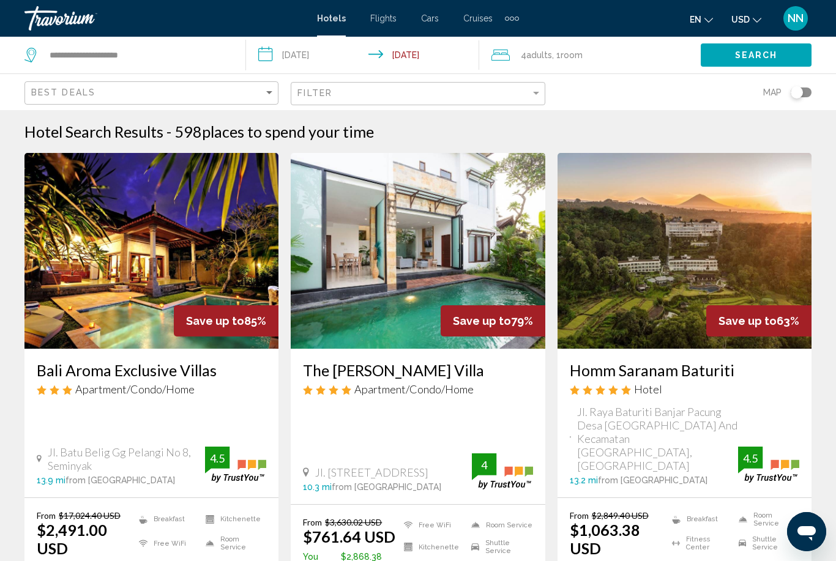
click at [160, 383] on span "Apartment/Condo/Home" at bounding box center [134, 389] width 119 height 13
click at [184, 368] on h3 "Bali Aroma Exclusive Villas" at bounding box center [152, 370] width 230 height 18
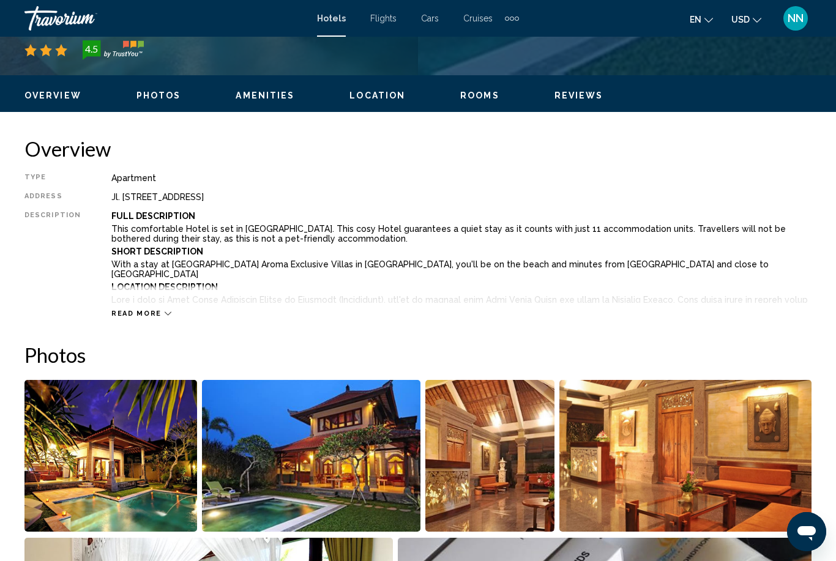
scroll to position [551, 0]
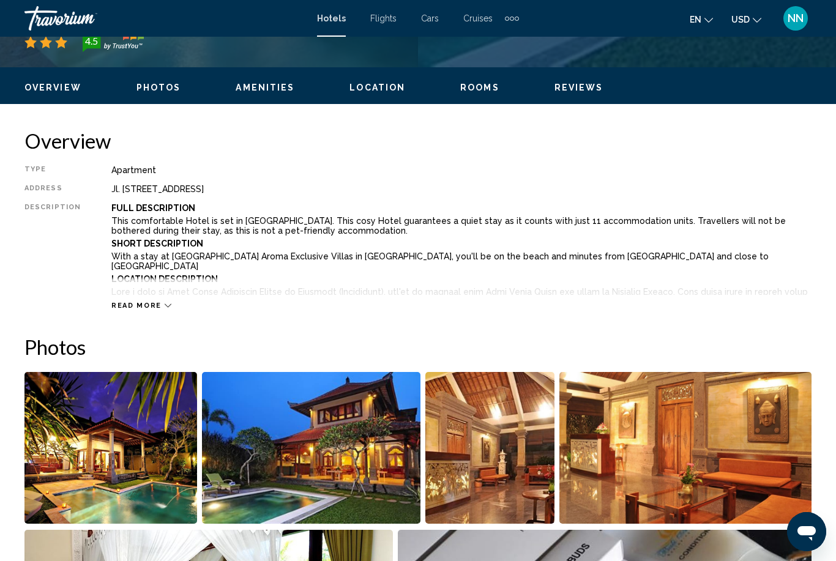
click at [147, 309] on span "Read more" at bounding box center [136, 306] width 50 height 8
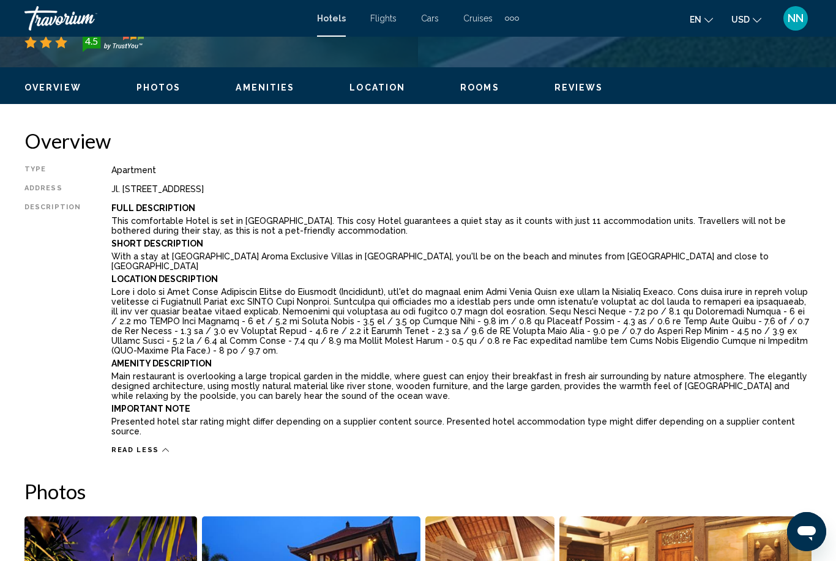
click at [111, 189] on div "Jl. [STREET_ADDRESS]" at bounding box center [461, 189] width 700 height 10
drag, startPoint x: 111, startPoint y: 189, endPoint x: 364, endPoint y: 198, distance: 253.0
click at [364, 198] on div "Type Apartment Address Jl. Batu Belig Gg Pelangi No 8, Seminyak 80361, Indonesi…" at bounding box center [417, 310] width 787 height 290
copy div "Jl. [STREET_ADDRESS]"
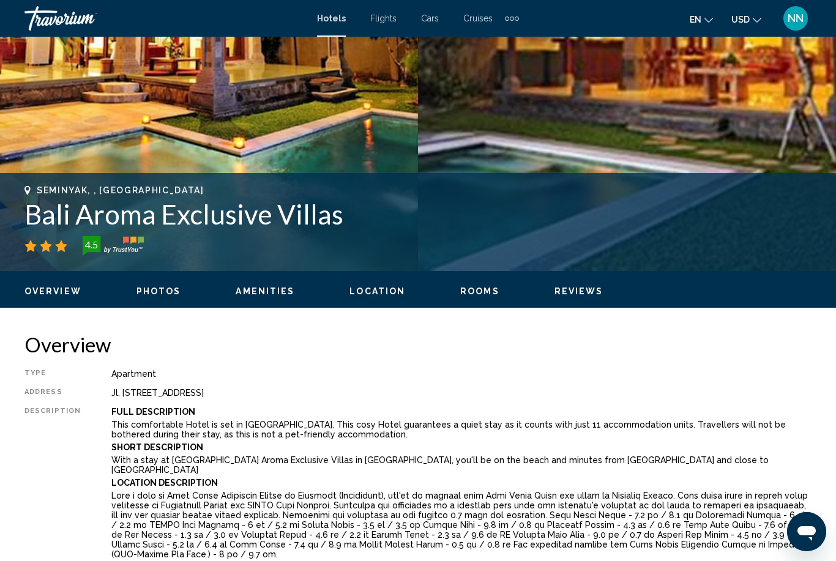
scroll to position [355, 0]
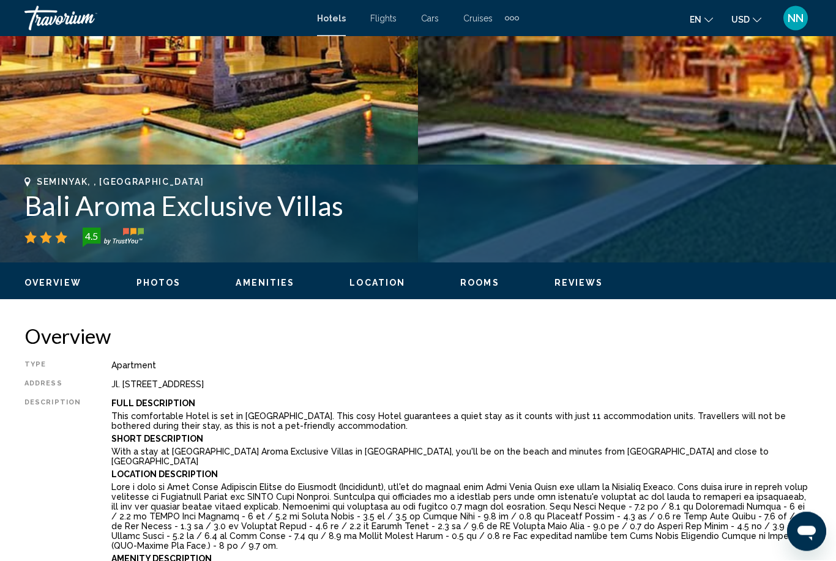
click at [155, 282] on span "Photos" at bounding box center [159, 284] width 45 height 10
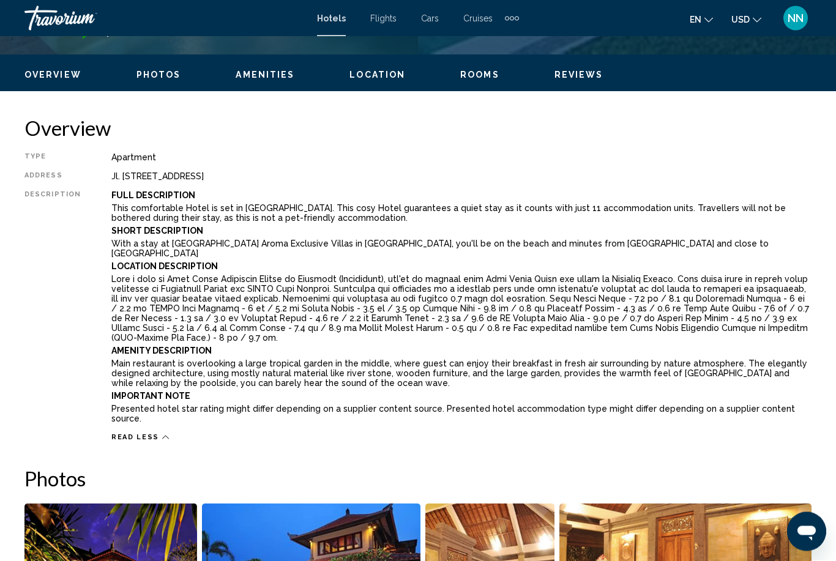
scroll to position [554, 0]
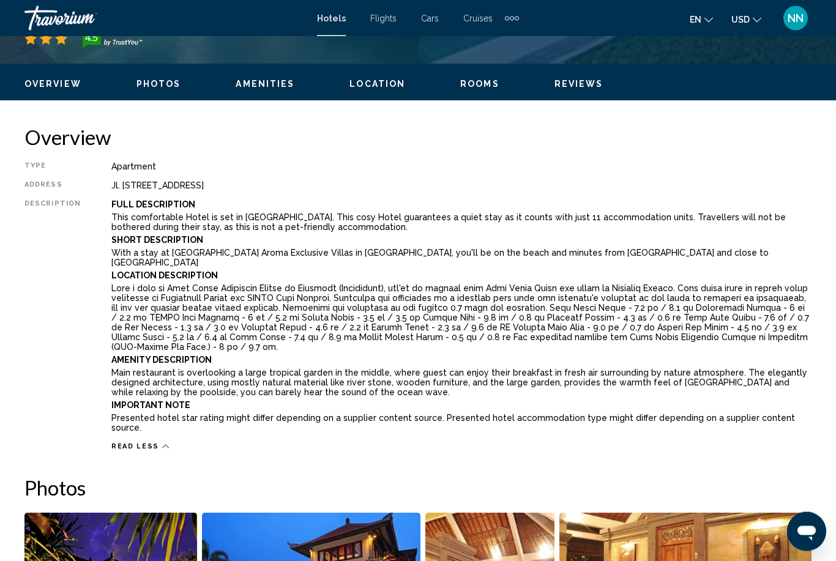
click at [188, 271] on b "Location Description" at bounding box center [164, 276] width 107 height 10
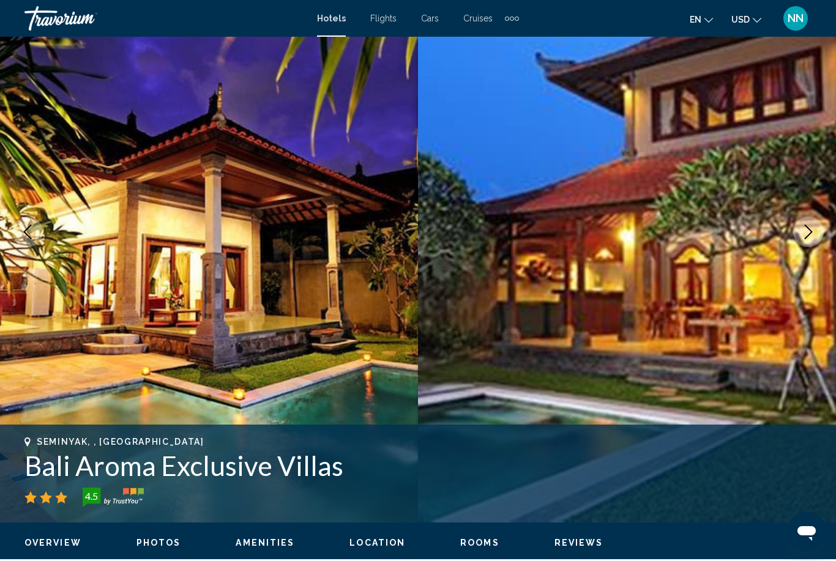
scroll to position [96, 0]
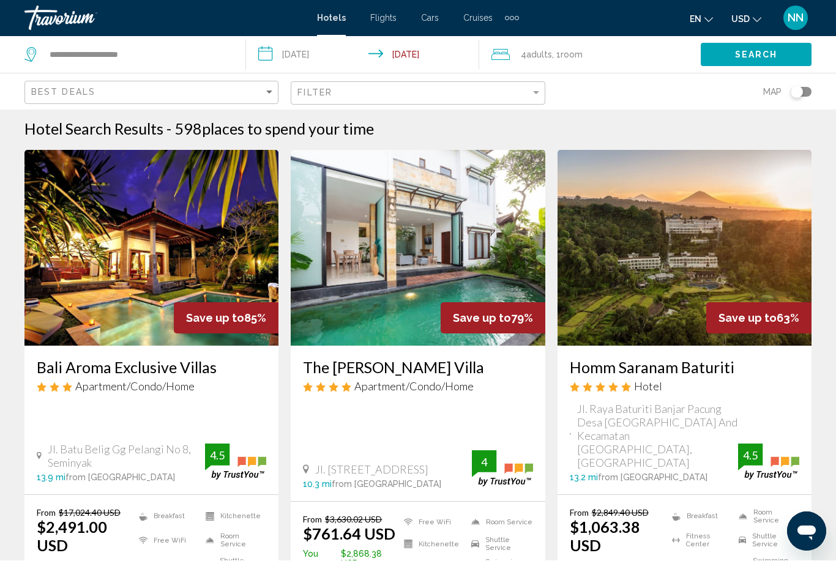
scroll to position [3, 0]
